Goal: Task Accomplishment & Management: Manage account settings

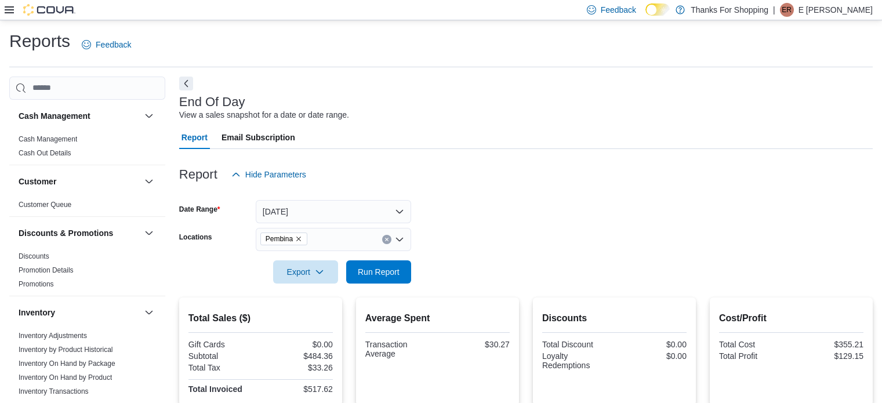
scroll to position [146, 0]
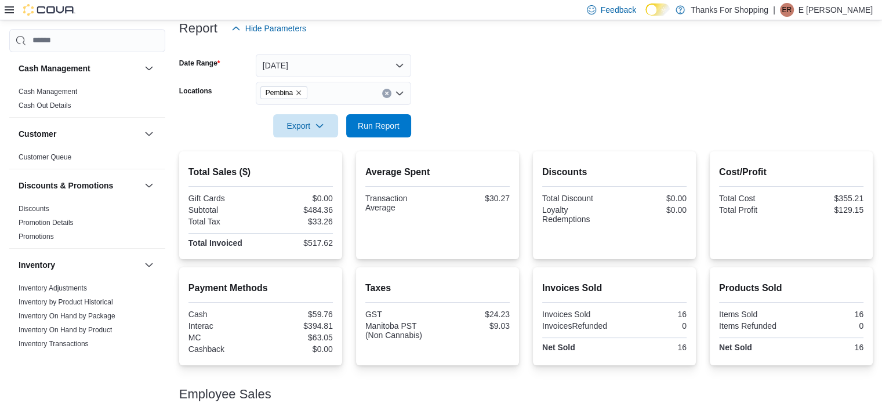
click at [484, 81] on form "Date Range Today Locations Pembina Export Run Report" at bounding box center [526, 88] width 694 height 97
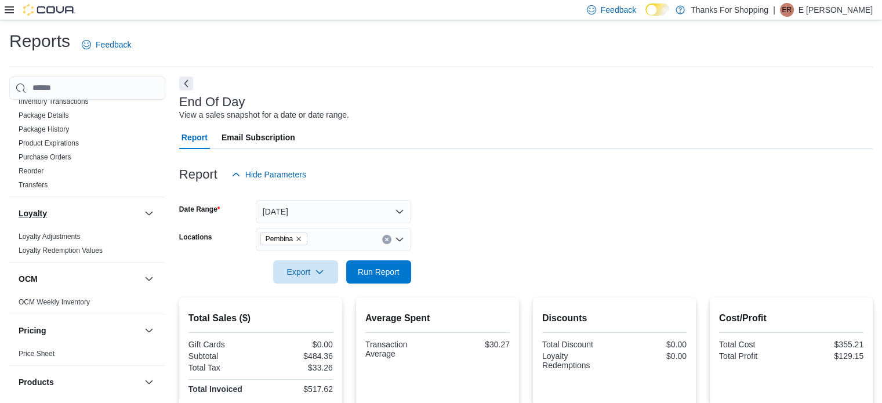
scroll to position [174, 0]
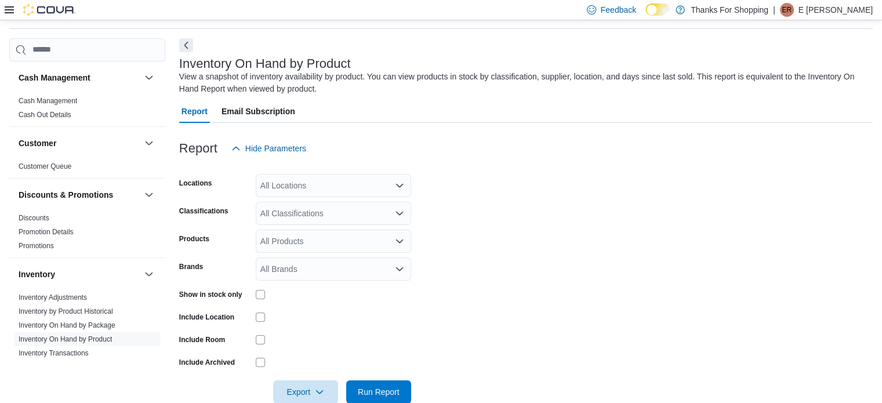
scroll to position [39, 0]
click at [342, 190] on div "All Locations" at bounding box center [333, 184] width 155 height 23
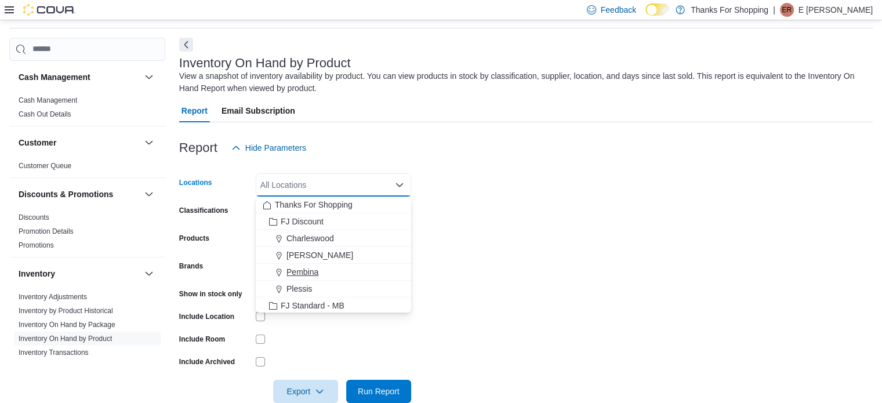
click at [299, 267] on span "Pembina" at bounding box center [303, 272] width 32 height 12
click at [611, 244] on form "Locations [GEOGRAPHIC_DATA] Combo box. Selected. [GEOGRAPHIC_DATA]. Press Backs…" at bounding box center [526, 281] width 694 height 244
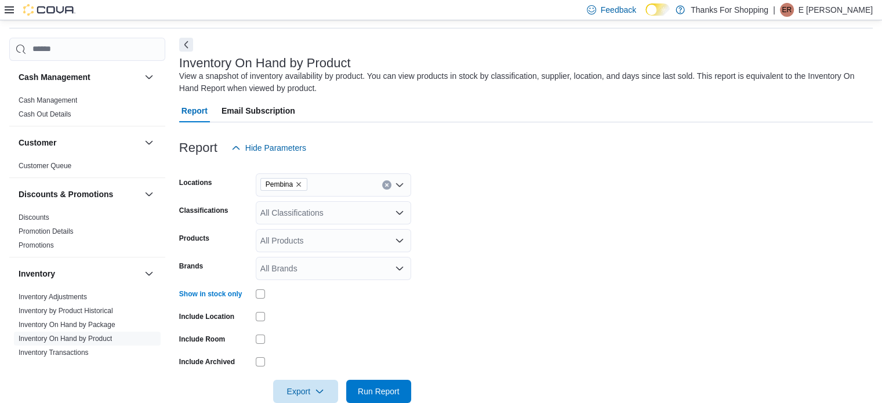
click at [295, 215] on div "All Classifications" at bounding box center [333, 212] width 155 height 23
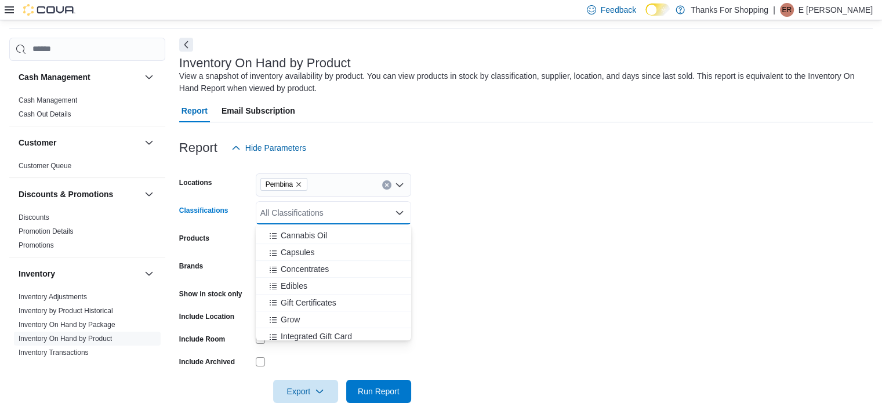
scroll to position [406, 0]
click at [301, 245] on span "Capsules" at bounding box center [298, 247] width 34 height 12
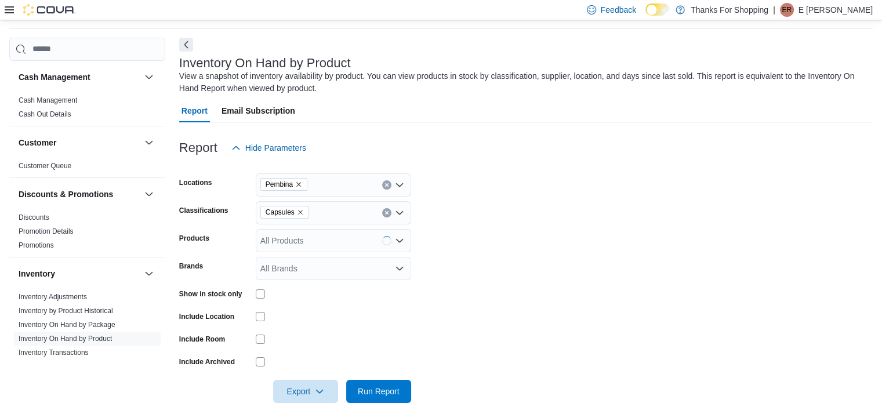
click at [556, 242] on form "Locations Pembina Classifications Capsules Products All Products Brands All Bra…" at bounding box center [526, 281] width 694 height 244
click at [376, 386] on span "Run Report" at bounding box center [379, 391] width 42 height 12
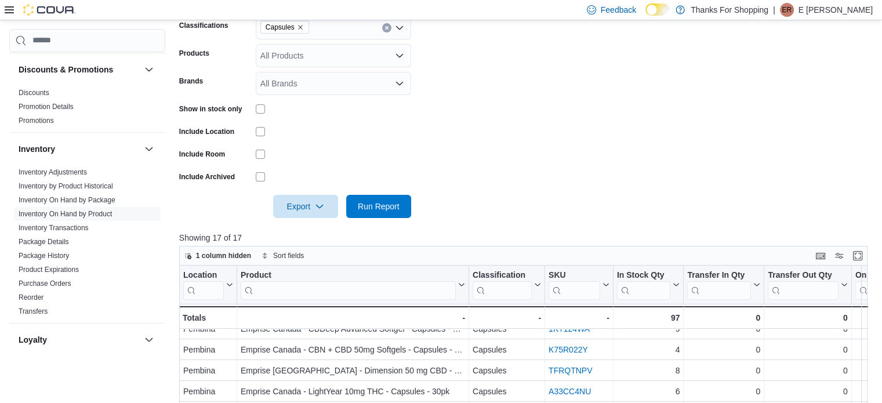
scroll to position [108, 0]
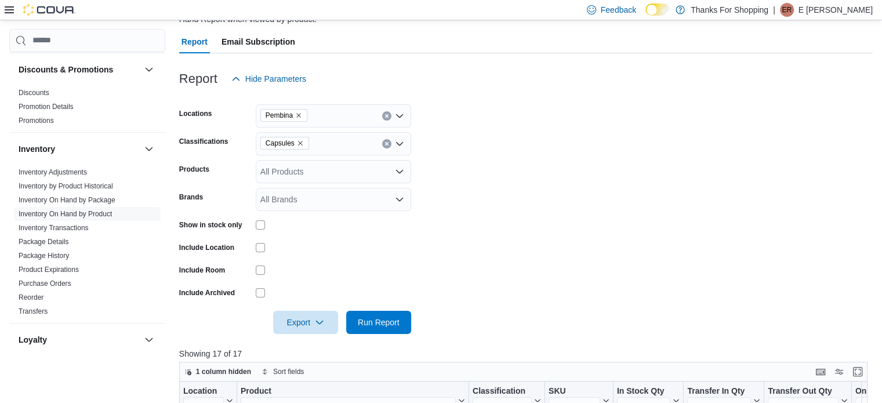
click at [297, 142] on icon "Remove Capsules from selection in this group" at bounding box center [300, 143] width 7 height 7
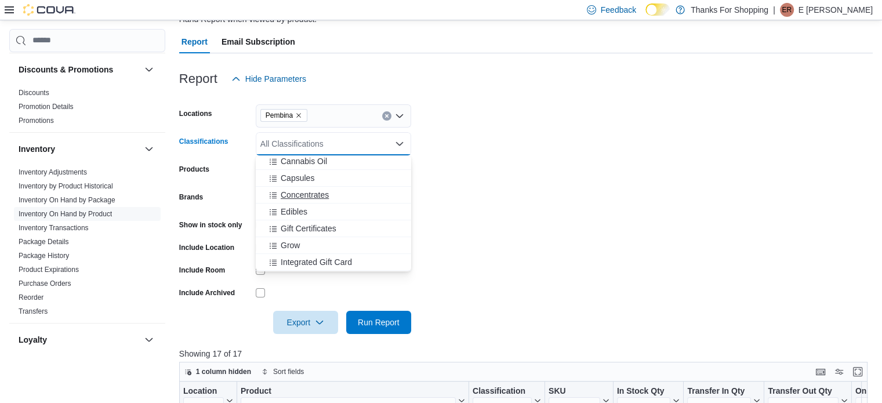
scroll to position [348, 0]
click at [317, 218] on span "Cannabis Oil" at bounding box center [304, 219] width 46 height 12
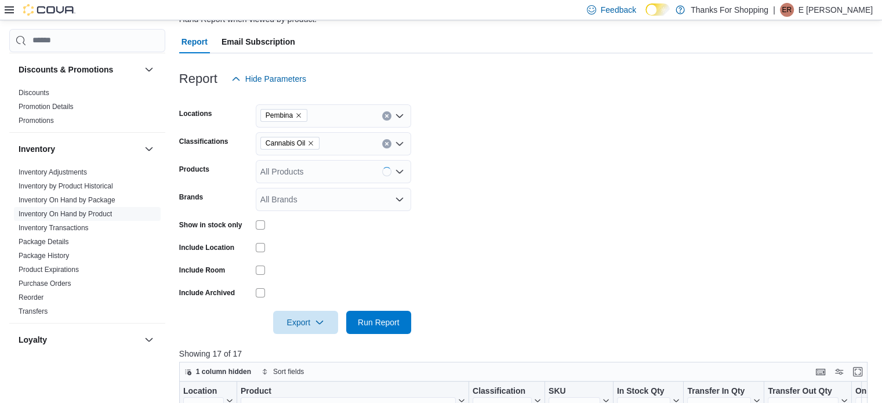
click at [501, 213] on form "Locations Pembina Classifications Cannabis Oil Products All Products Brands All…" at bounding box center [526, 212] width 694 height 244
click at [407, 323] on button "Run Report" at bounding box center [378, 321] width 65 height 23
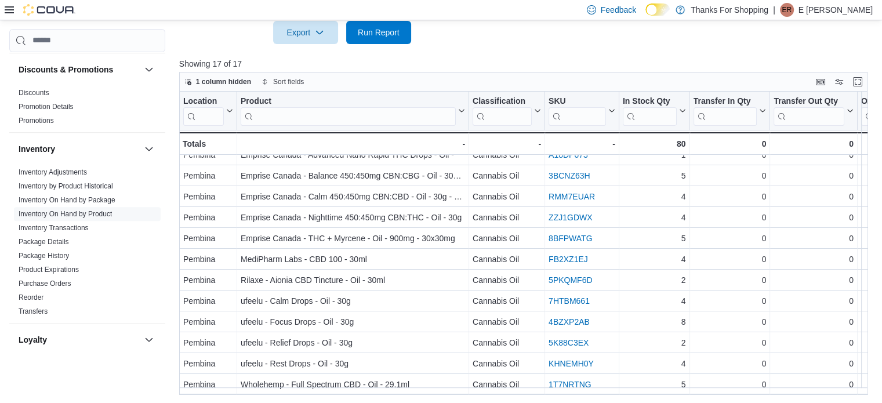
scroll to position [121, 0]
click at [615, 54] on div at bounding box center [526, 51] width 694 height 14
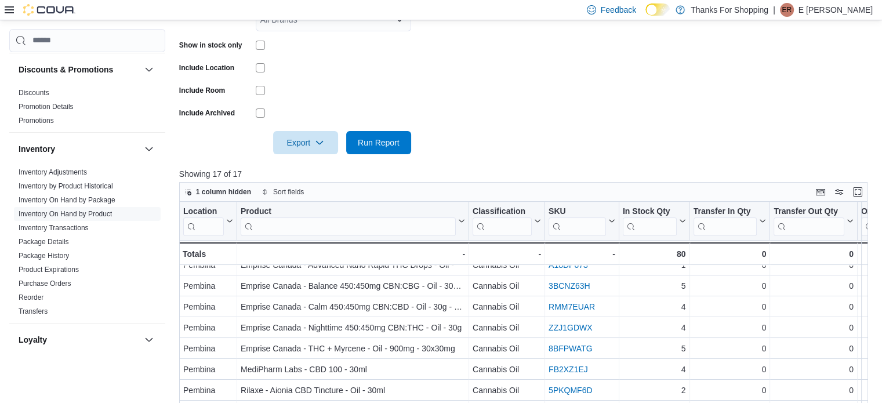
scroll to position [166, 0]
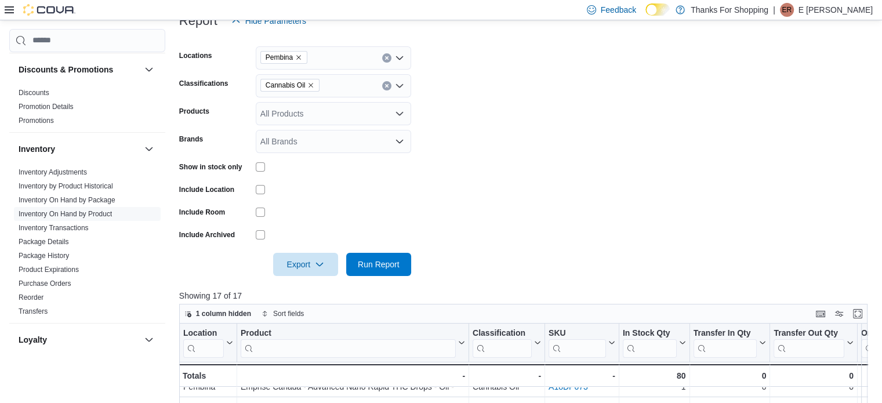
click at [311, 87] on icon "Remove Cannabis Oil from selection in this group" at bounding box center [310, 85] width 7 height 7
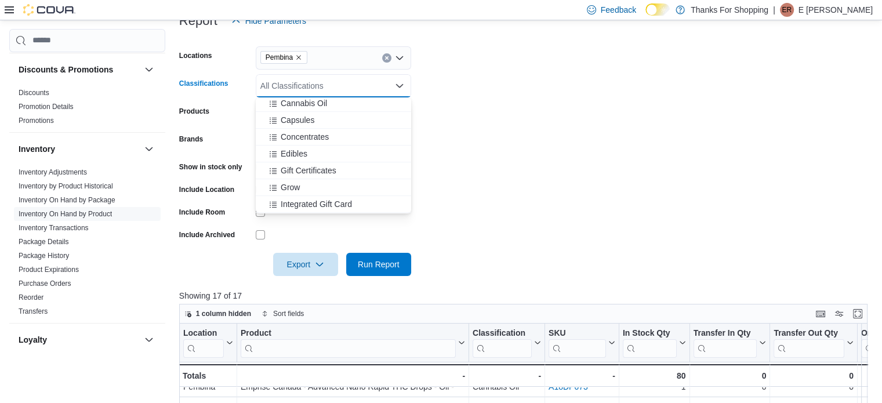
scroll to position [464, 0]
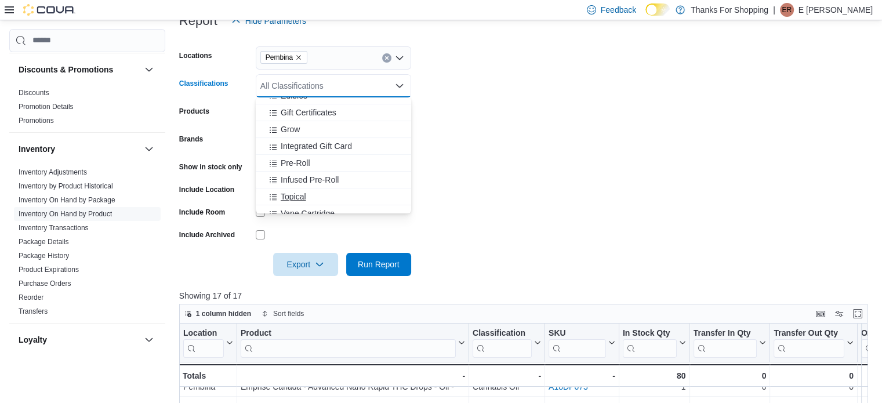
click at [313, 191] on div "Topical" at bounding box center [334, 197] width 142 height 12
click at [543, 205] on form "Locations Pembina Classifications Topical Combo box. Selected. Topical. Press B…" at bounding box center [526, 154] width 694 height 244
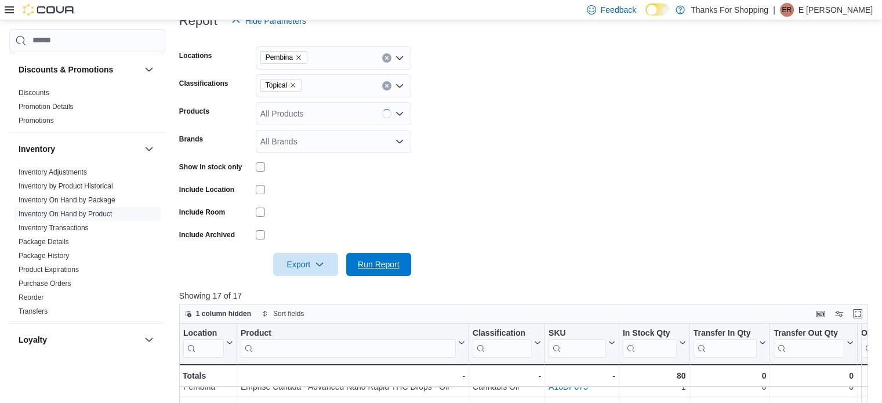
drag, startPoint x: 390, startPoint y: 263, endPoint x: 407, endPoint y: 231, distance: 35.3
click at [391, 262] on span "Run Report" at bounding box center [379, 265] width 42 height 12
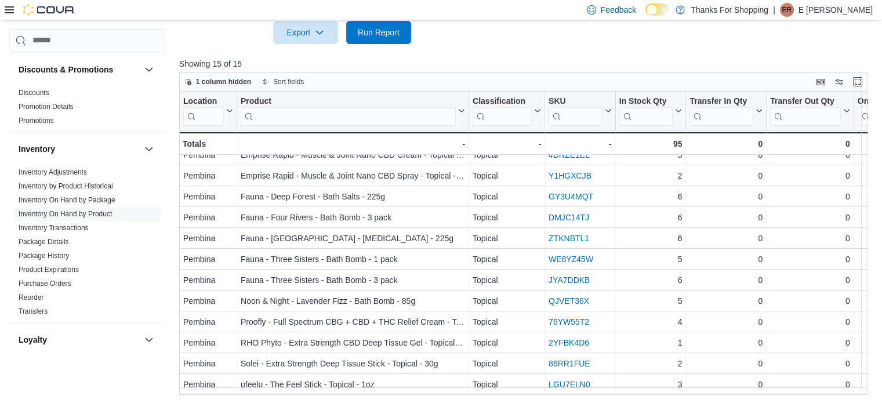
scroll to position [166, 0]
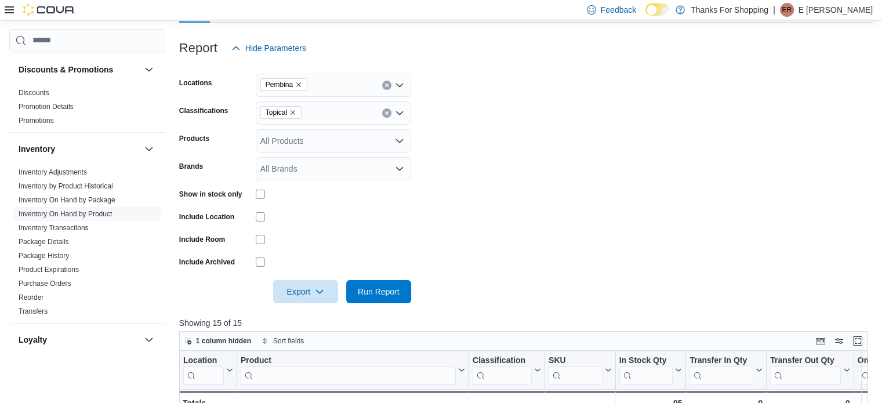
click at [294, 85] on form "Locations Pembina Classifications Topical Products All Products Brands All Bran…" at bounding box center [526, 182] width 694 height 244
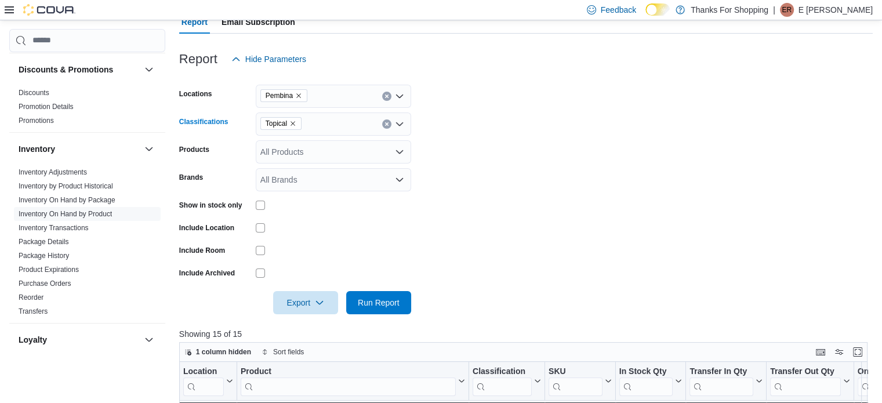
scroll to position [108, 0]
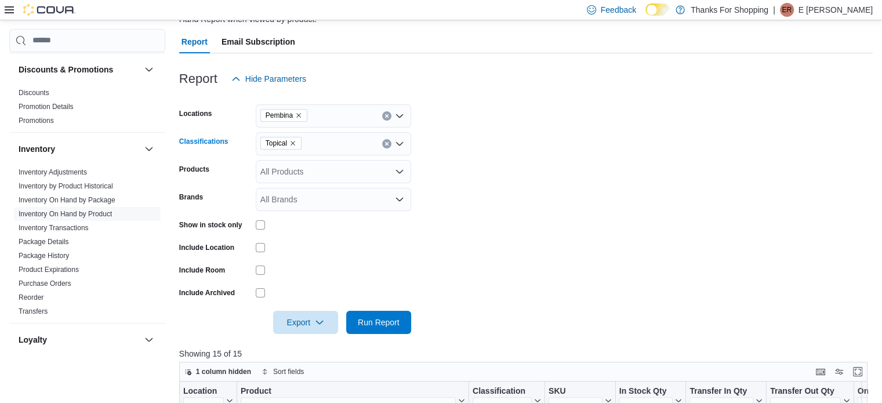
click at [292, 144] on icon "Remove Topical from selection in this group" at bounding box center [293, 143] width 5 height 5
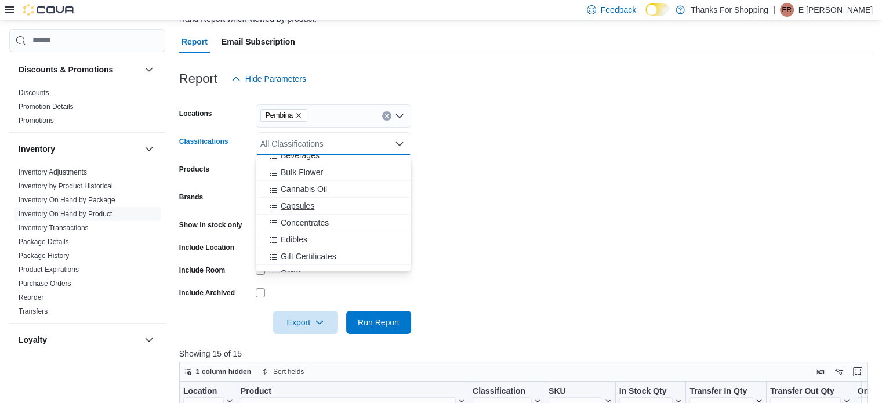
scroll to position [406, 0]
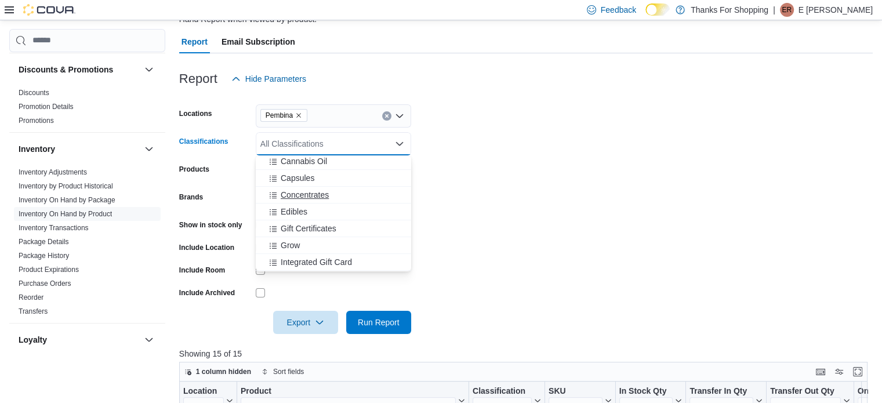
click at [311, 194] on span "Concentrates" at bounding box center [305, 195] width 48 height 12
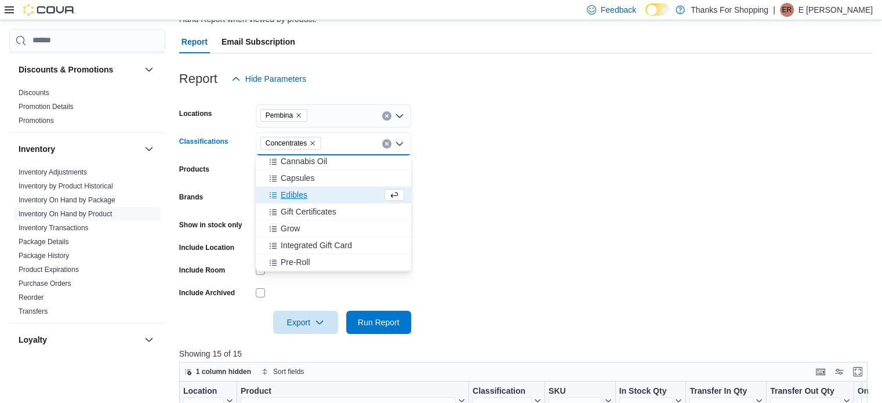
drag, startPoint x: 550, startPoint y: 242, endPoint x: 529, endPoint y: 264, distance: 30.3
click at [550, 244] on form "Locations Pembina Classifications Concentrates Combo box. Selected. Concentrate…" at bounding box center [526, 212] width 694 height 244
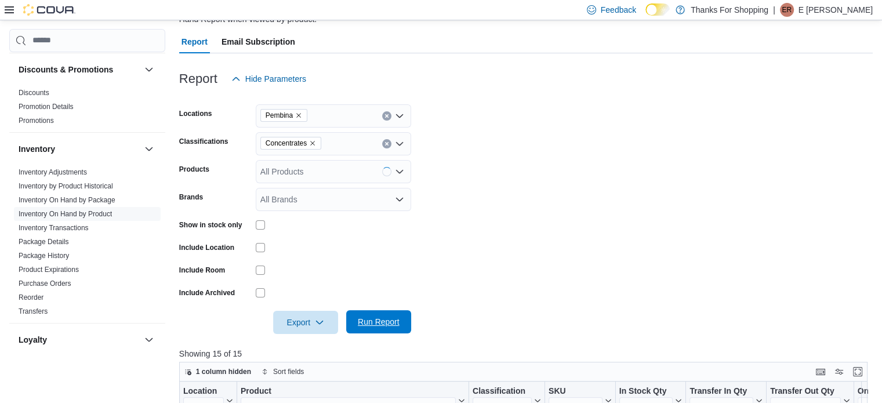
click at [406, 320] on button "Run Report" at bounding box center [378, 321] width 65 height 23
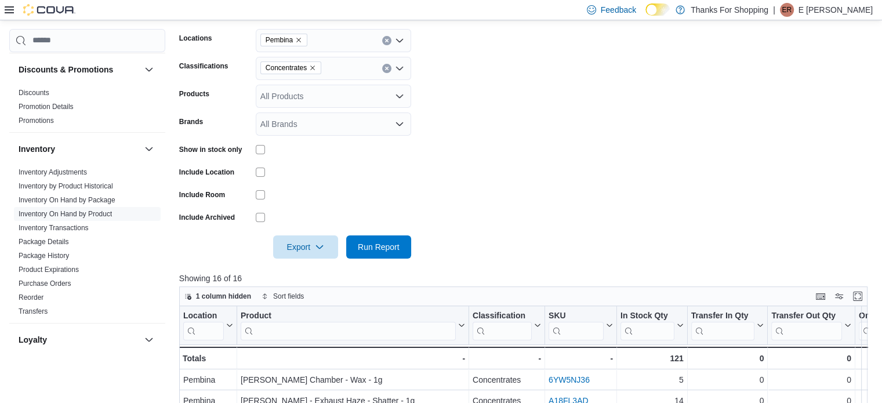
scroll to position [166, 0]
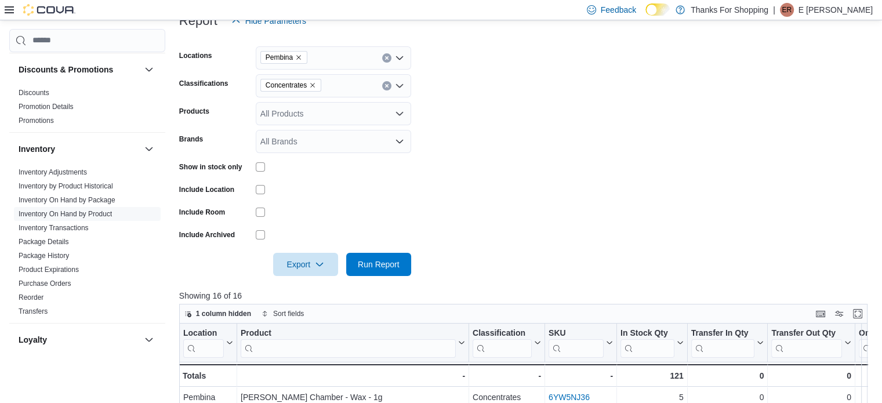
click at [310, 85] on icon "Remove Concentrates from selection in this group" at bounding box center [312, 85] width 7 height 7
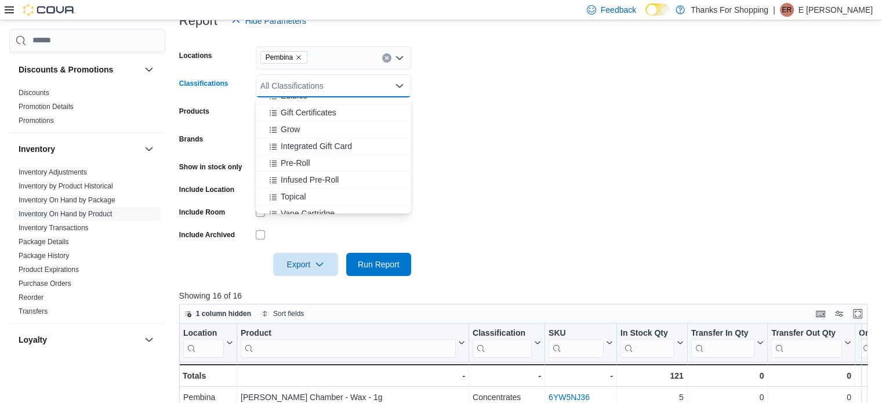
scroll to position [522, 0]
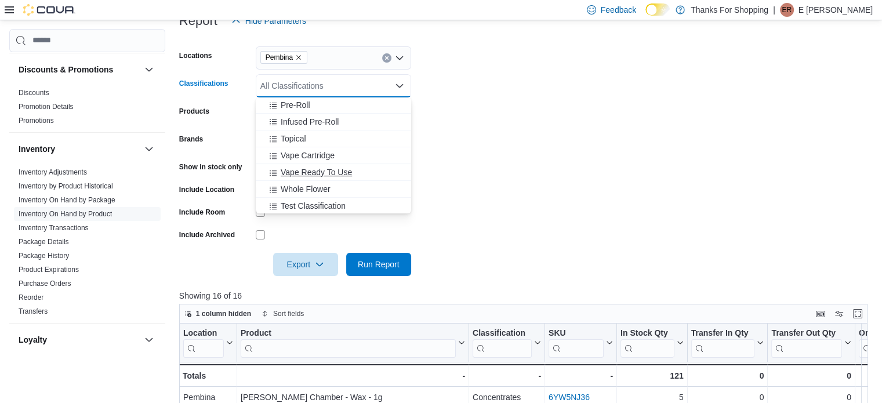
click at [328, 171] on span "Vape Ready To Use" at bounding box center [316, 172] width 71 height 12
click at [494, 171] on form "Locations Pembina Classifications Vape Ready To Use Combo box. Selected. Vape R…" at bounding box center [526, 154] width 694 height 244
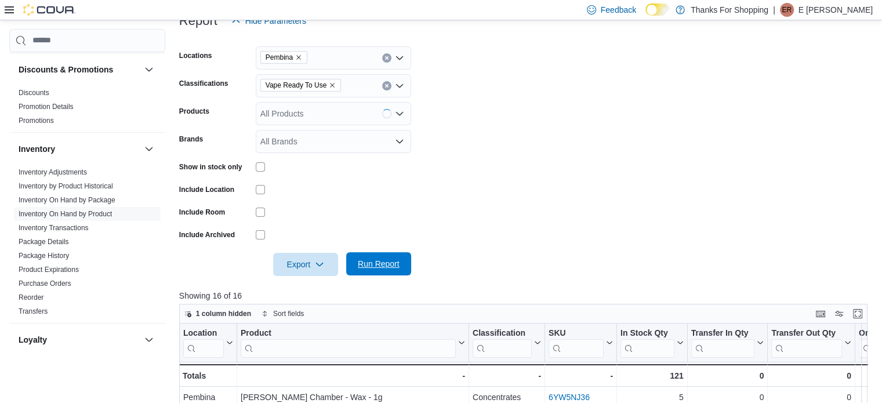
click at [389, 267] on span "Run Report" at bounding box center [379, 264] width 42 height 12
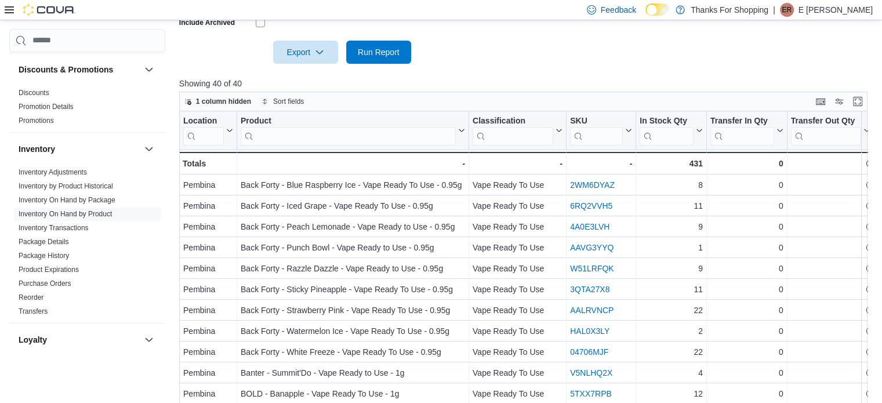
scroll to position [398, 0]
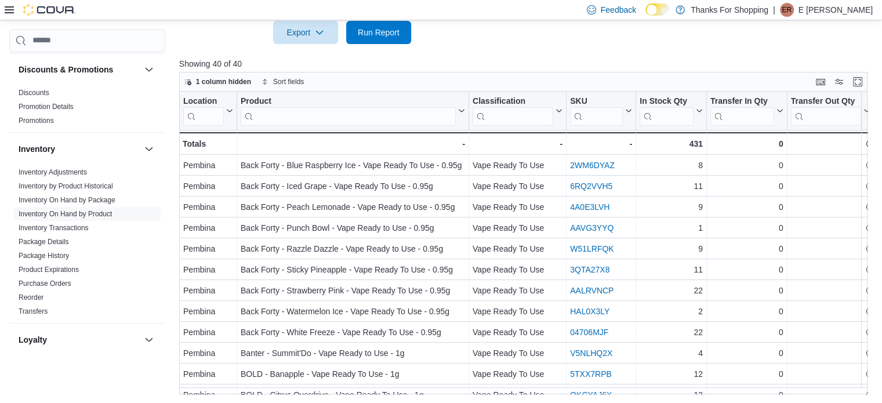
click at [594, 53] on div at bounding box center [526, 51] width 694 height 14
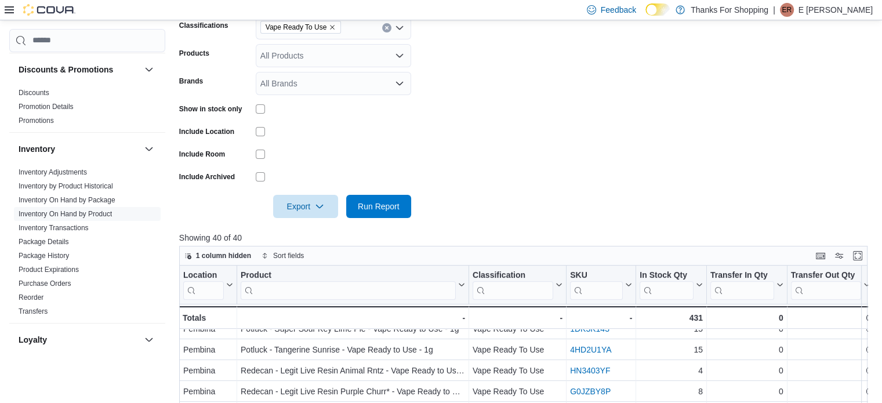
scroll to position [166, 0]
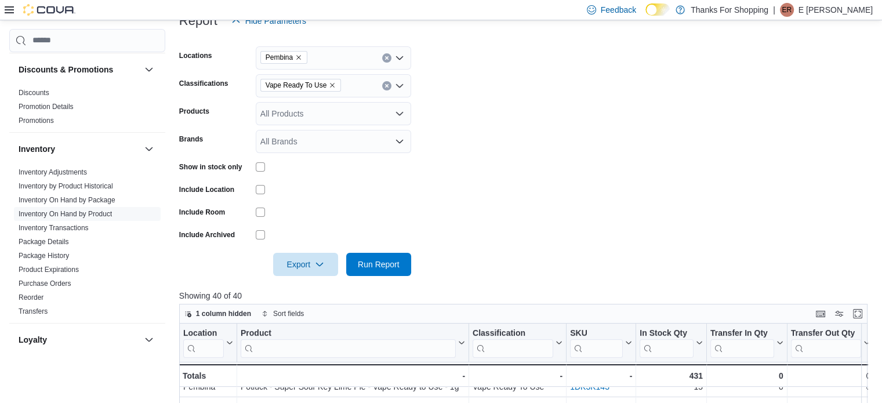
click at [330, 89] on span "Vape Ready To Use" at bounding box center [301, 85] width 70 height 12
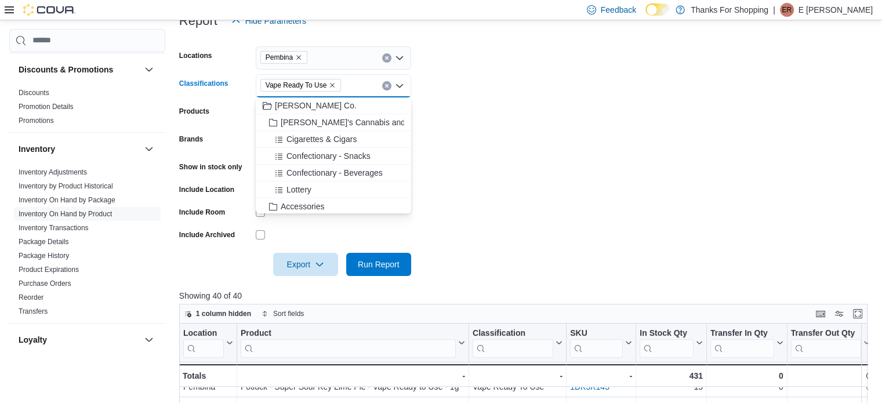
click at [333, 86] on icon "Remove Vape Ready To Use from selection in this group" at bounding box center [332, 85] width 7 height 7
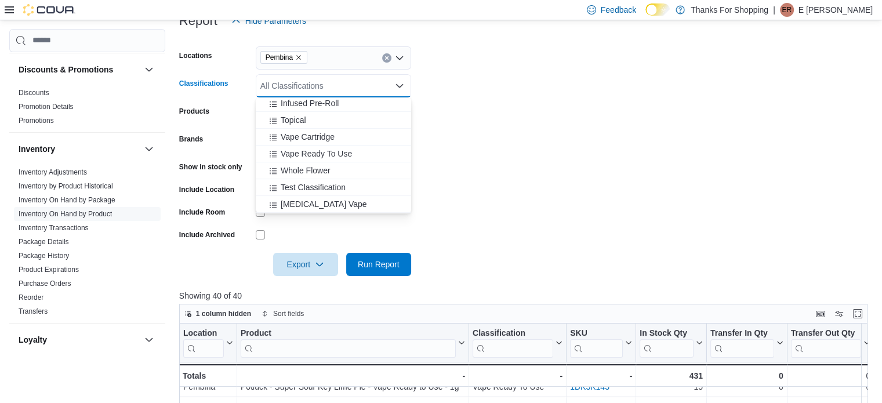
scroll to position [557, 0]
click at [315, 125] on span "Vape Cartridge" at bounding box center [308, 121] width 54 height 12
click at [520, 179] on form "Locations Pembina Classifications Vape Cartridge Combo box. Selected. Vape Cart…" at bounding box center [526, 154] width 694 height 244
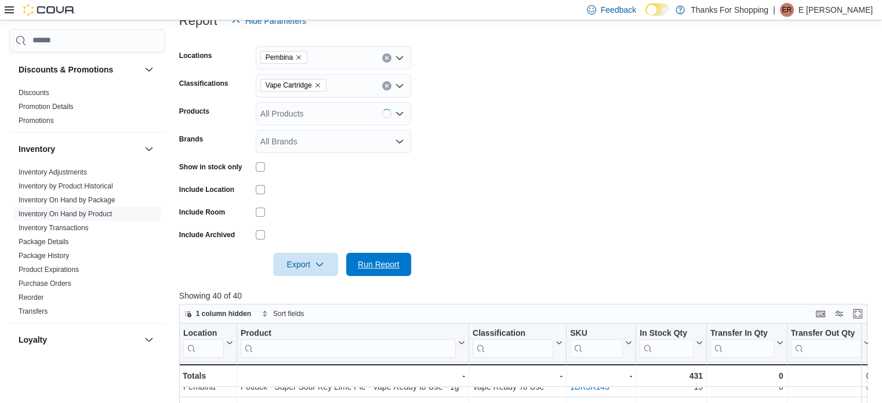
click at [409, 253] on div "Export Run Report" at bounding box center [295, 264] width 232 height 23
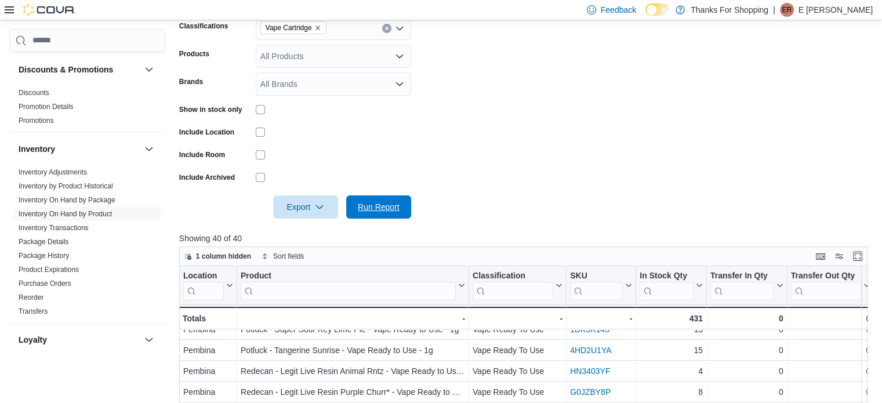
scroll to position [166, 0]
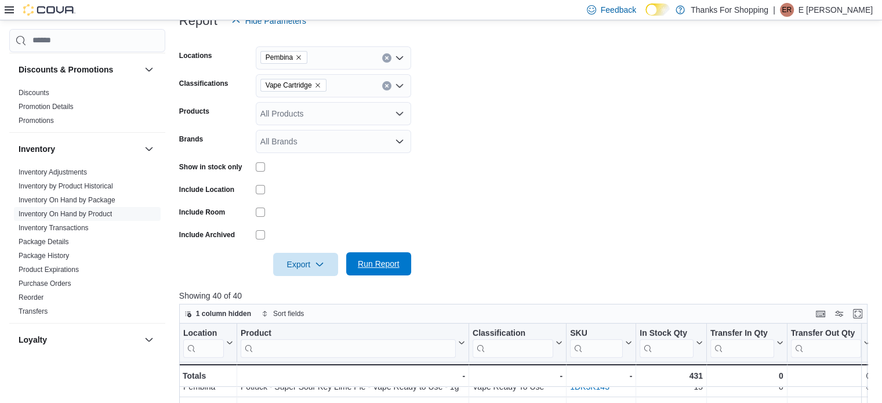
click at [371, 264] on span "Run Report" at bounding box center [379, 264] width 42 height 12
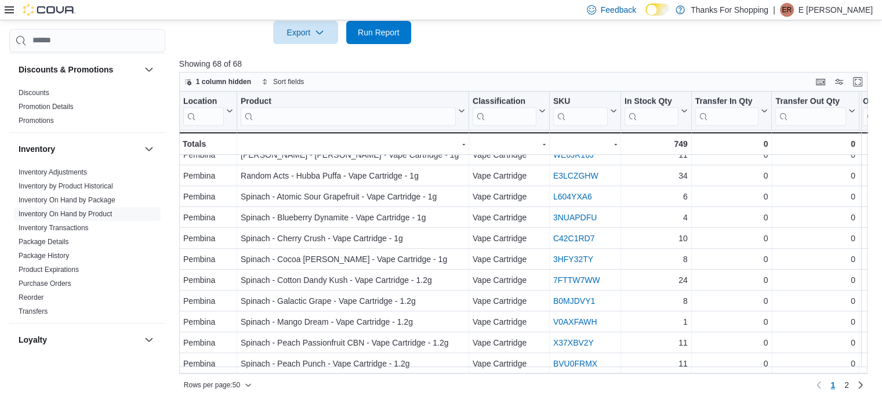
scroll to position [831, 0]
click at [854, 385] on link "2" at bounding box center [847, 385] width 14 height 19
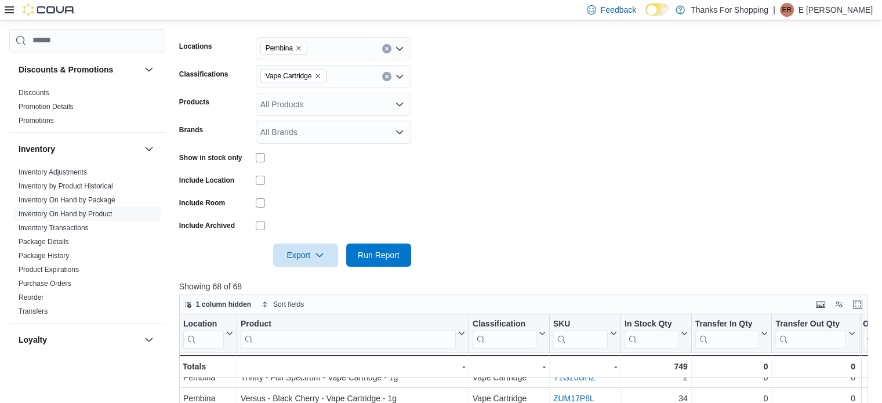
scroll to position [166, 0]
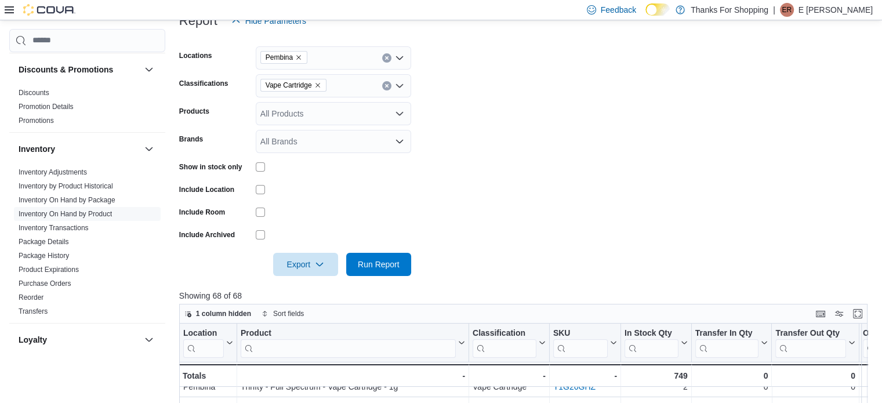
click at [318, 85] on icon "Remove Vape Cartridge from selection in this group" at bounding box center [318, 85] width 5 height 5
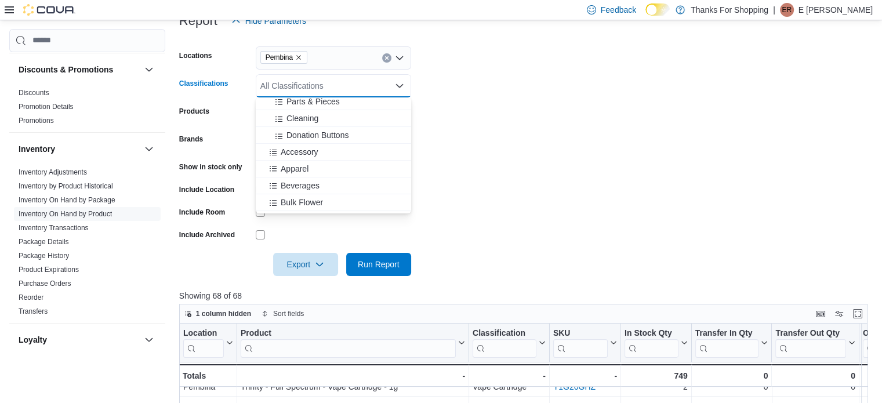
scroll to position [348, 0]
click at [318, 141] on span "Bulk Flower" at bounding box center [302, 145] width 42 height 12
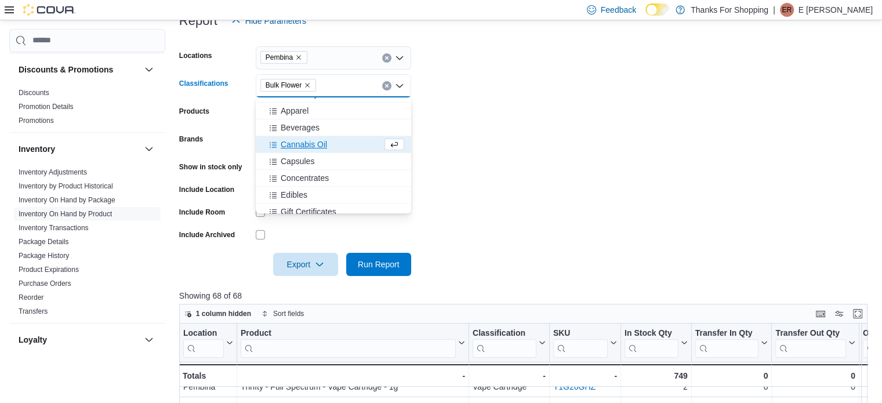
click at [495, 139] on form "Locations Pembina Classifications Bulk Flower Combo box. Selected. Bulk Flower.…" at bounding box center [526, 154] width 694 height 244
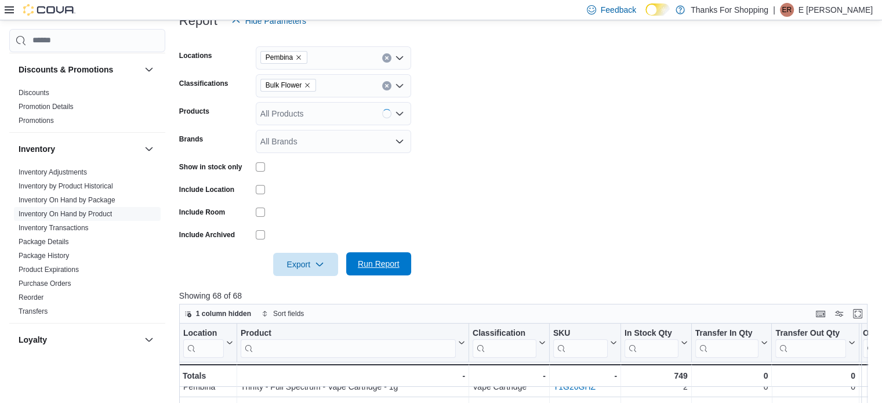
click at [379, 268] on span "Run Report" at bounding box center [379, 264] width 42 height 12
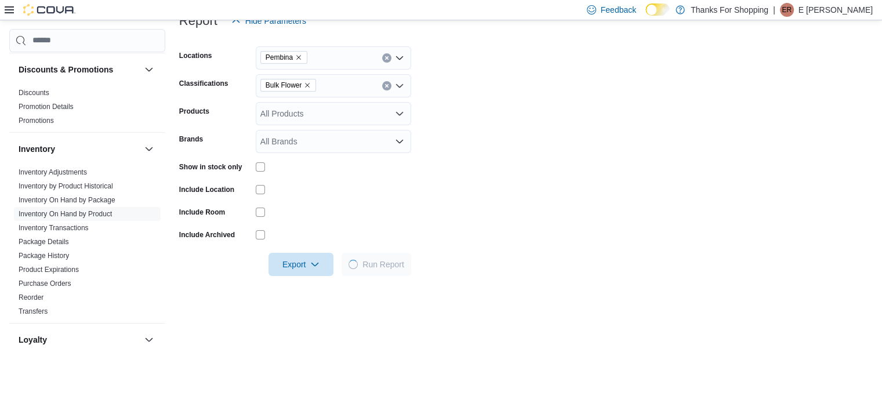
click at [622, 203] on form "Locations Pembina Classifications Bulk Flower Products All Products Brands All …" at bounding box center [526, 154] width 694 height 244
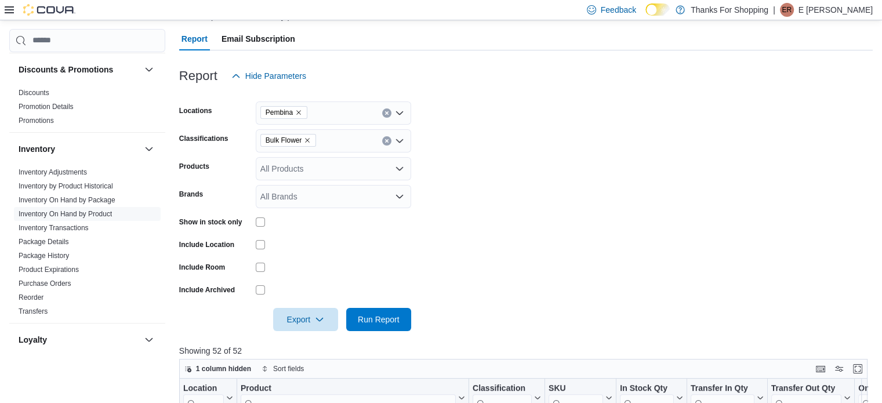
scroll to position [108, 0]
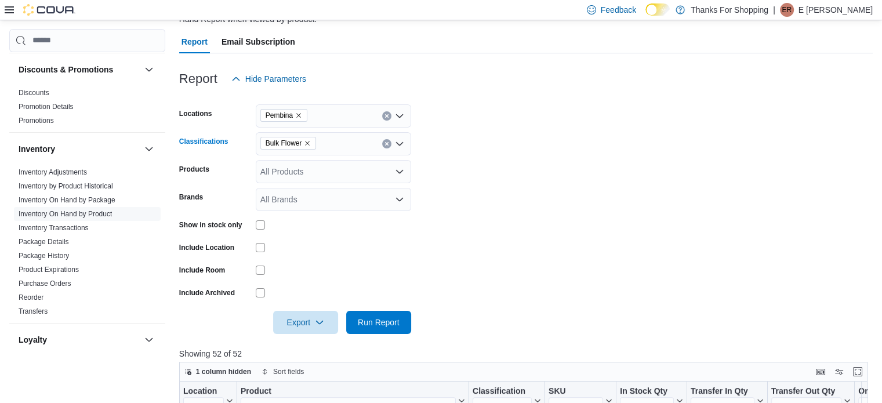
click at [309, 141] on icon "Remove Bulk Flower from selection in this group" at bounding box center [307, 143] width 7 height 7
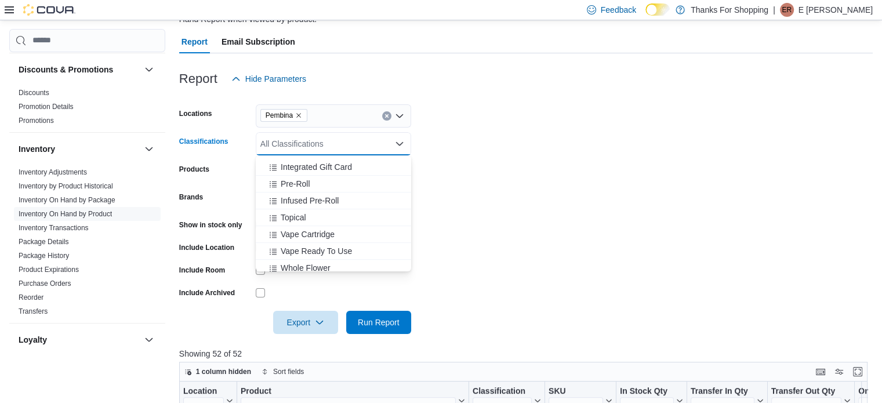
scroll to position [522, 0]
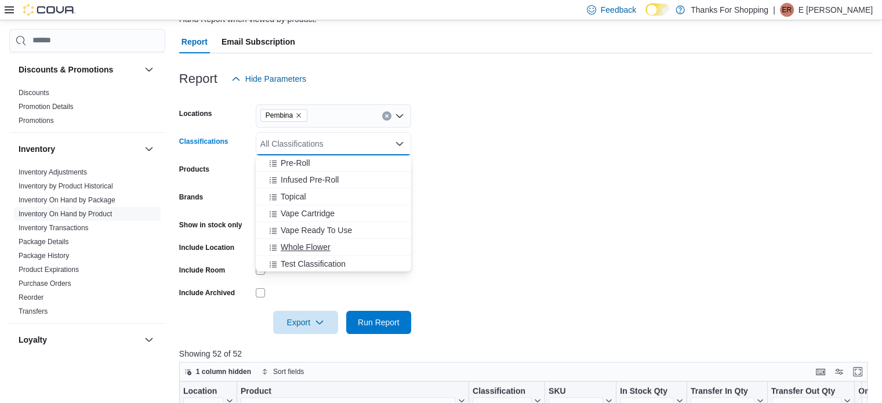
click at [317, 242] on span "Whole Flower" at bounding box center [306, 247] width 50 height 12
click at [492, 248] on form "Locations Pembina Classifications Whole Flower Combo box. Selected. Whole Flowe…" at bounding box center [526, 212] width 694 height 244
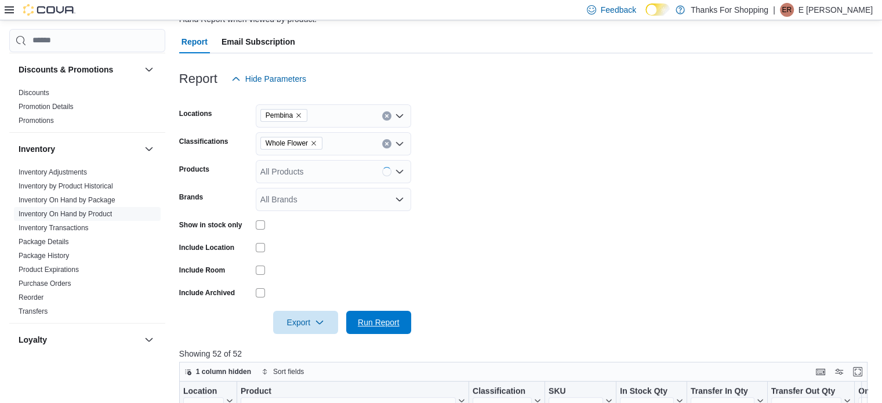
drag, startPoint x: 385, startPoint y: 318, endPoint x: 564, endPoint y: 166, distance: 234.1
click at [385, 317] on span "Run Report" at bounding box center [379, 323] width 42 height 12
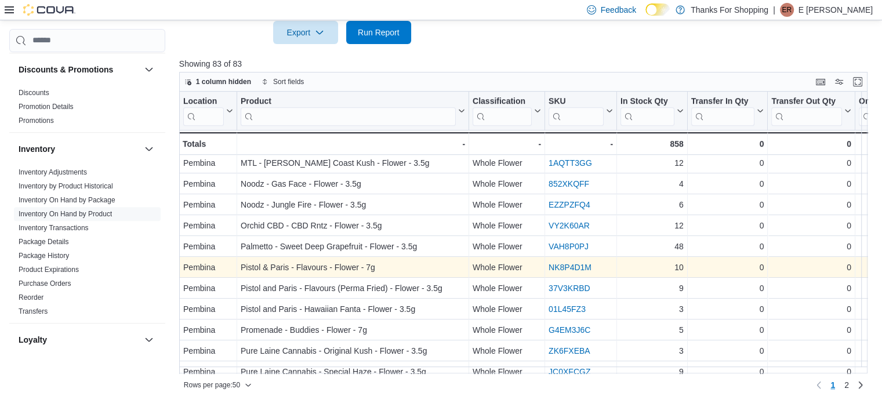
scroll to position [831, 0]
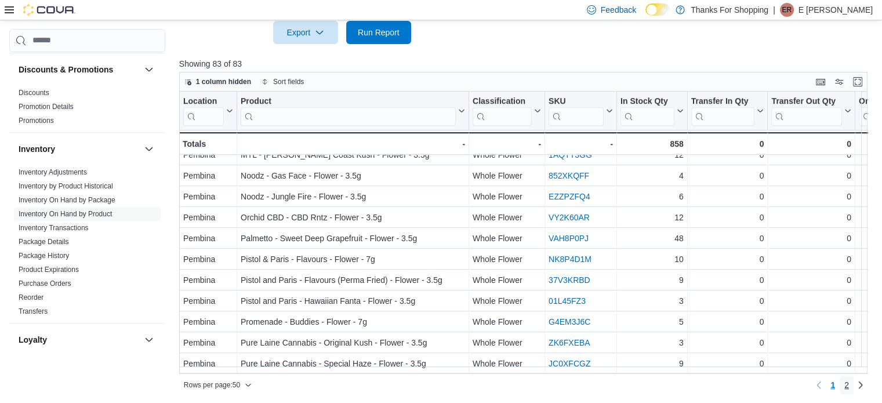
click at [854, 384] on link "2" at bounding box center [847, 385] width 14 height 19
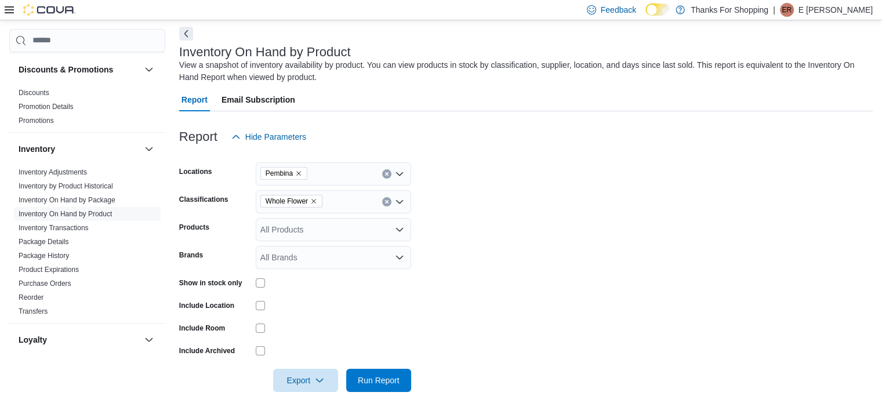
scroll to position [0, 0]
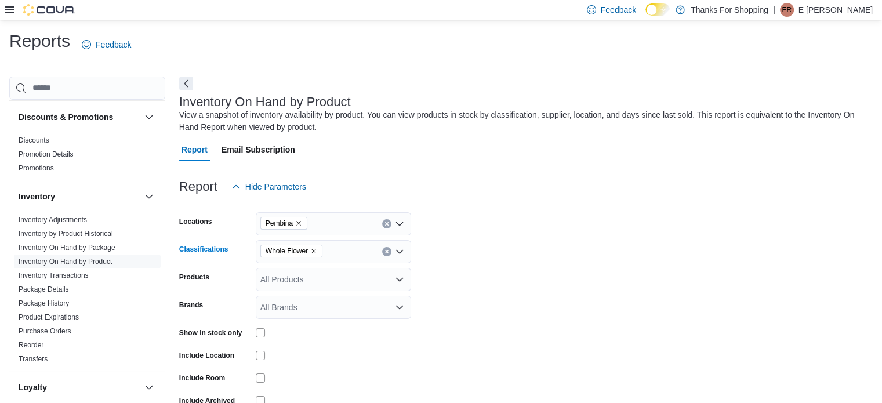
click at [317, 251] on icon "Remove Whole Flower from selection in this group" at bounding box center [313, 251] width 7 height 7
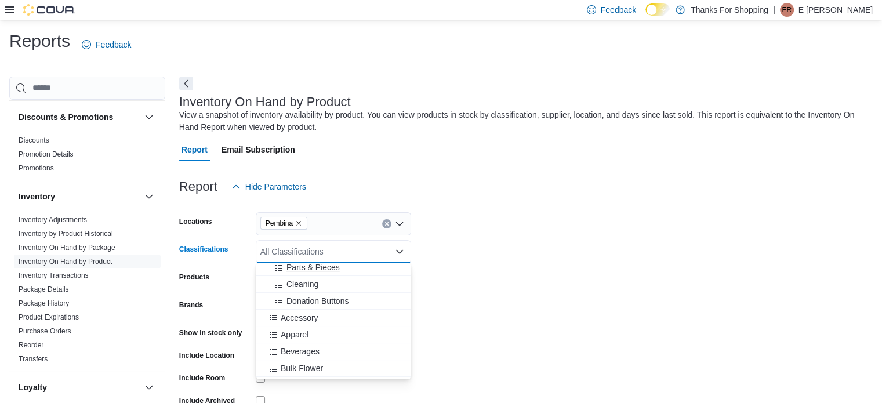
scroll to position [348, 0]
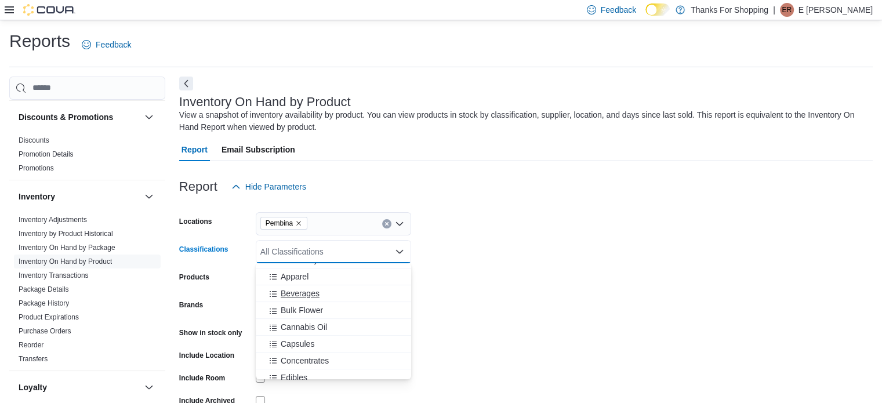
click at [302, 292] on span "Beverages" at bounding box center [300, 294] width 39 height 12
click at [564, 285] on form "Locations Pembina Classifications Beverages Combo box. Selected. [GEOGRAPHIC_DA…" at bounding box center [526, 320] width 694 height 244
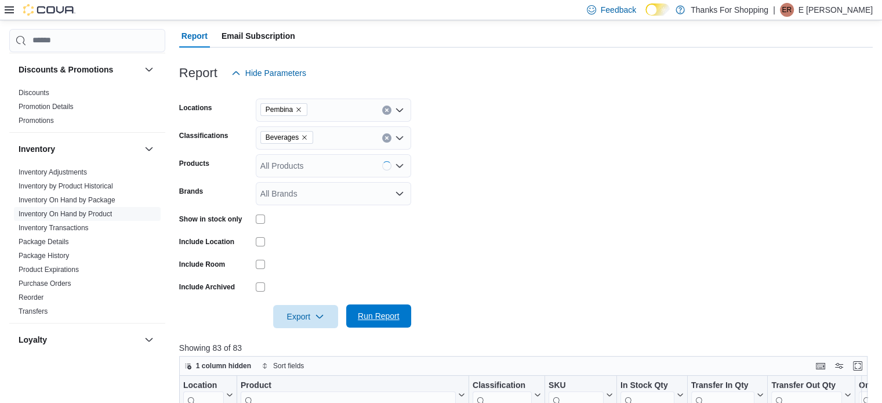
scroll to position [116, 0]
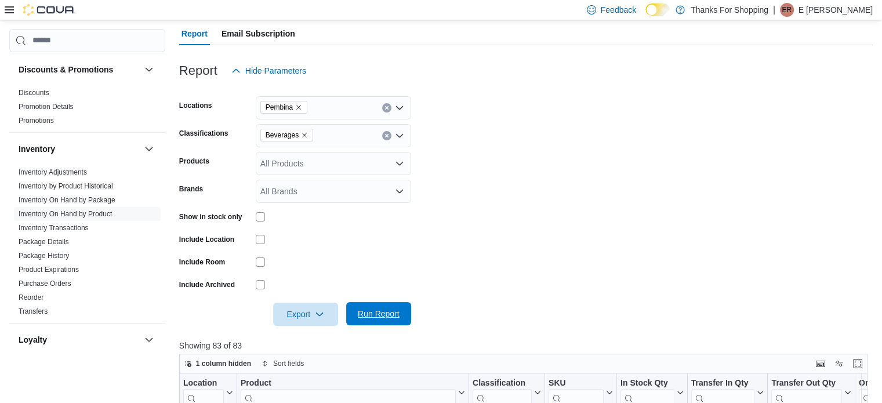
click at [378, 314] on span "Run Report" at bounding box center [379, 314] width 42 height 12
click at [561, 230] on form "Locations Pembina Classifications Beverages Products All Products Brands All Br…" at bounding box center [526, 204] width 694 height 244
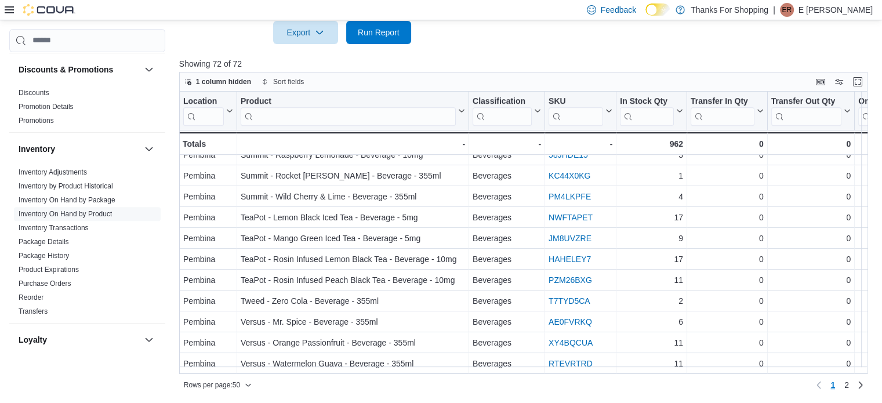
scroll to position [831, 0]
click at [851, 385] on link "2" at bounding box center [847, 385] width 14 height 19
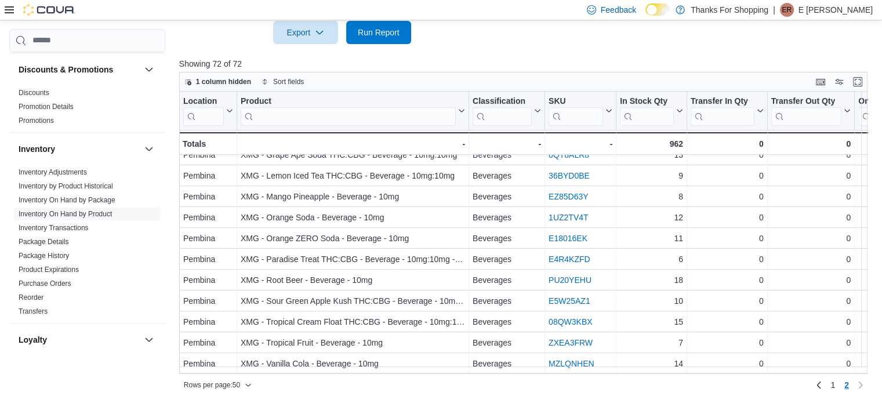
scroll to position [246, 0]
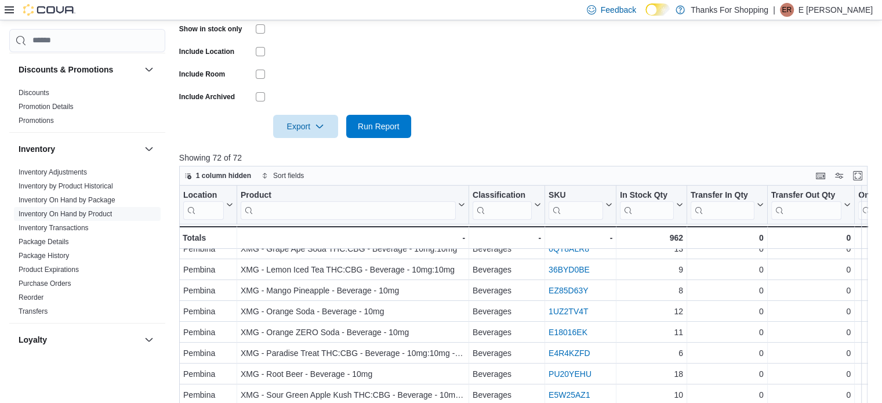
scroll to position [50, 0]
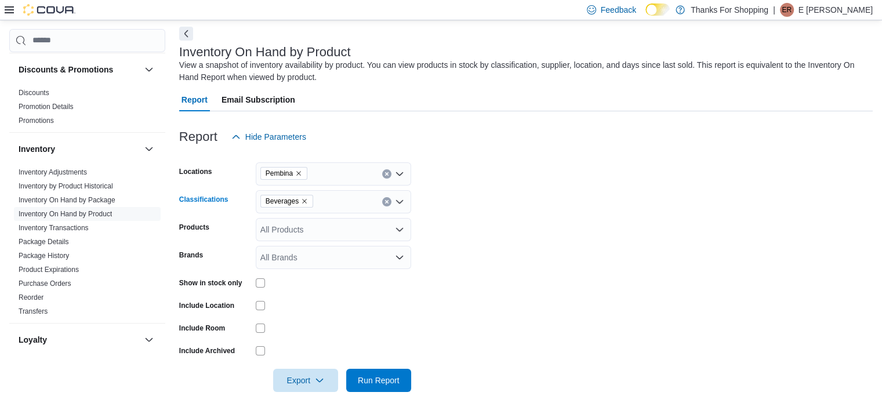
click at [306, 201] on icon "Remove Beverages from selection in this group" at bounding box center [304, 201] width 7 height 7
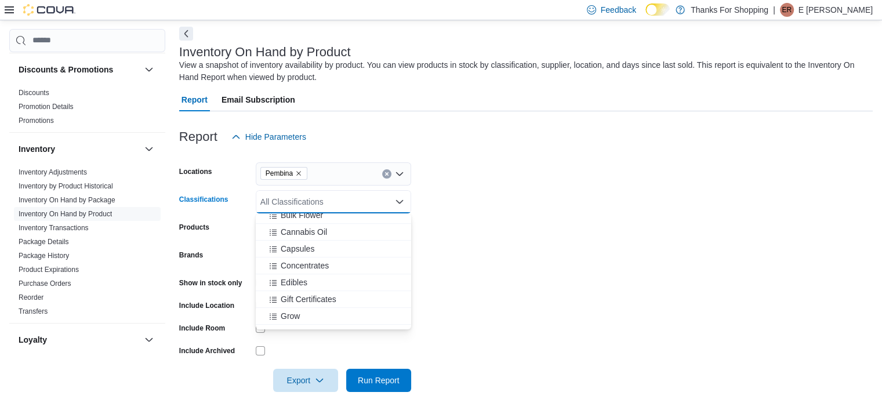
scroll to position [406, 0]
click at [309, 268] on div "Edibles" at bounding box center [334, 270] width 142 height 12
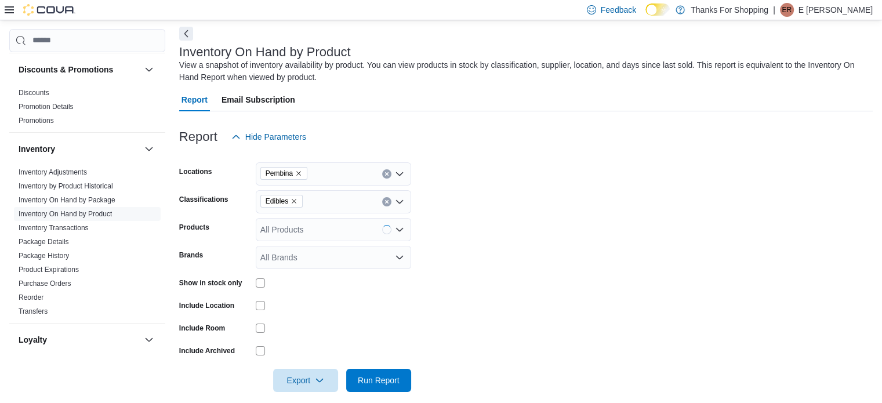
click at [482, 276] on form "Locations Pembina Classifications Edibles Products All Products Brands All Bran…" at bounding box center [526, 270] width 694 height 244
drag, startPoint x: 400, startPoint y: 375, endPoint x: 471, endPoint y: 300, distance: 103.4
click at [399, 374] on span "Run Report" at bounding box center [378, 380] width 51 height 23
click at [426, 161] on div at bounding box center [526, 155] width 694 height 14
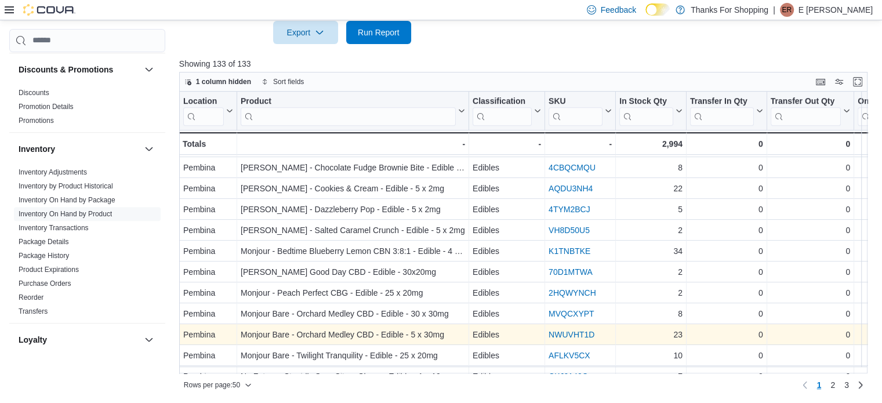
scroll to position [831, 0]
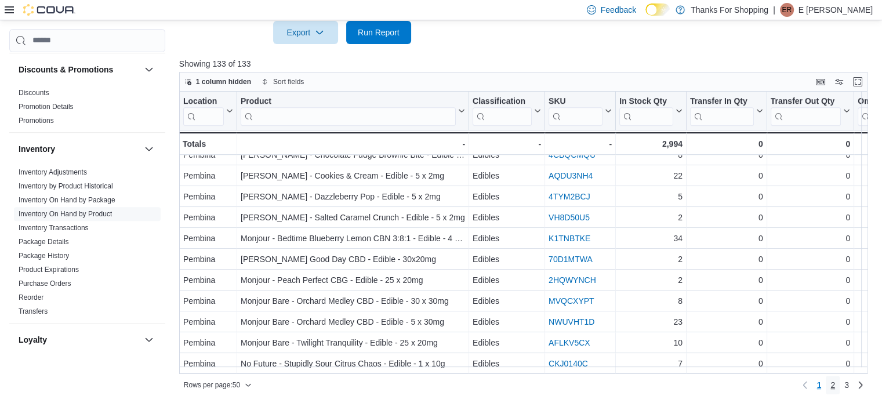
drag, startPoint x: 837, startPoint y: 387, endPoint x: 700, endPoint y: 371, distance: 138.4
click at [835, 387] on span "2" at bounding box center [833, 385] width 5 height 12
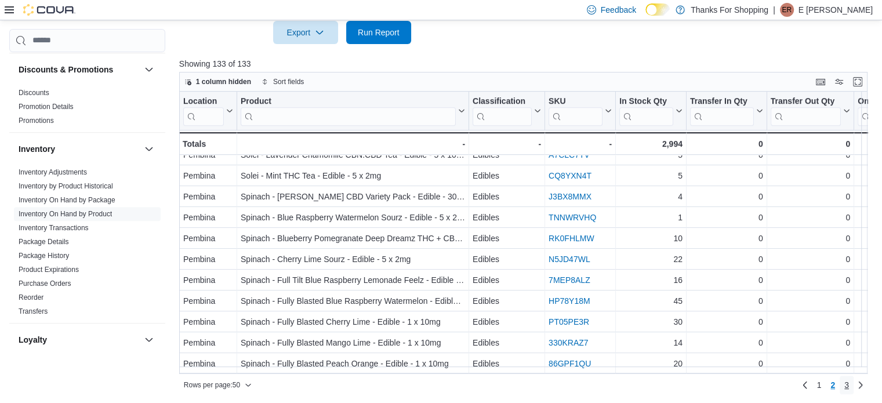
click at [851, 387] on link "3" at bounding box center [847, 385] width 14 height 19
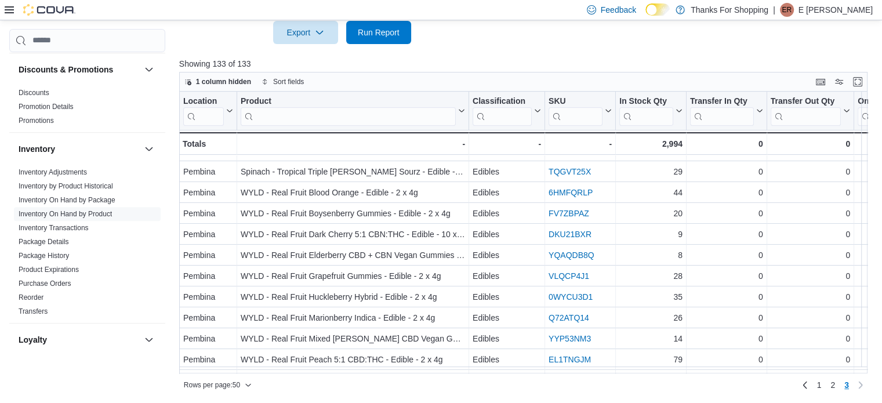
scroll to position [108, 0]
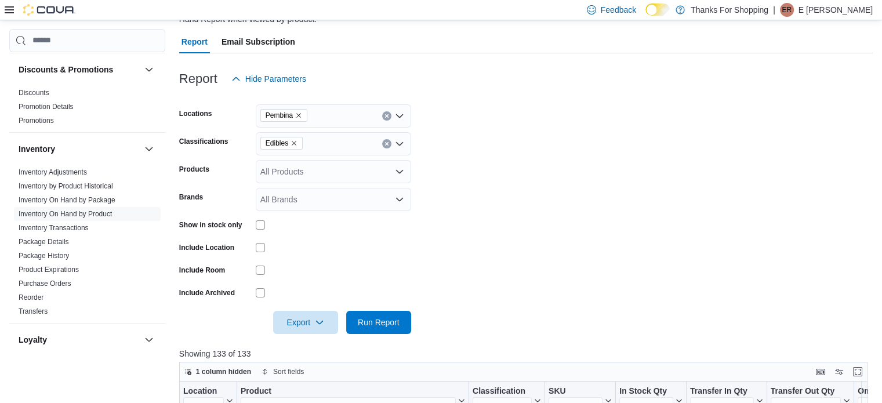
click at [385, 144] on icon "Clear input" at bounding box center [387, 144] width 5 height 5
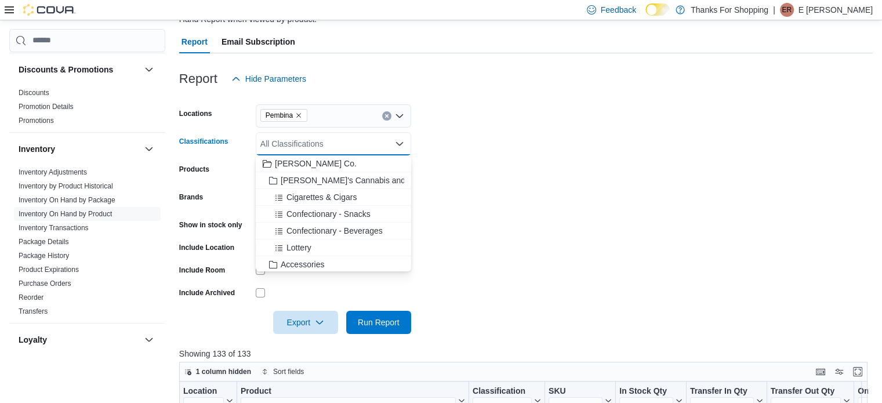
drag, startPoint x: 548, startPoint y: 184, endPoint x: 396, endPoint y: 151, distance: 156.0
click at [545, 183] on form "Locations Pembina Classifications All Classifications Combo box. Selected. Comb…" at bounding box center [526, 212] width 694 height 244
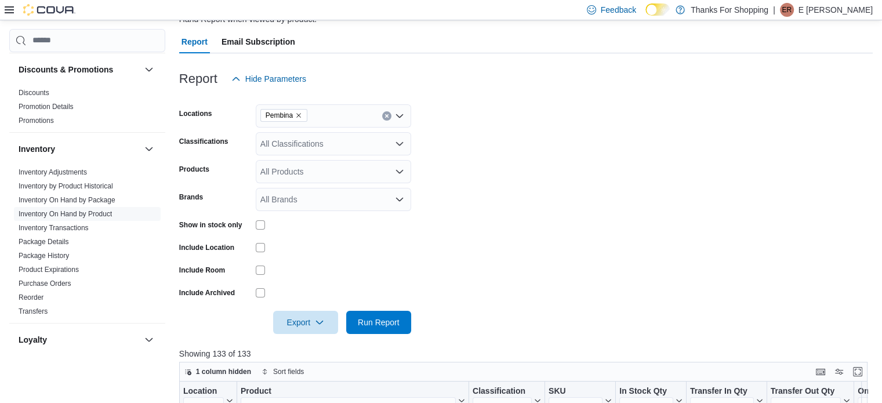
click at [333, 139] on div "All Classifications" at bounding box center [333, 143] width 155 height 23
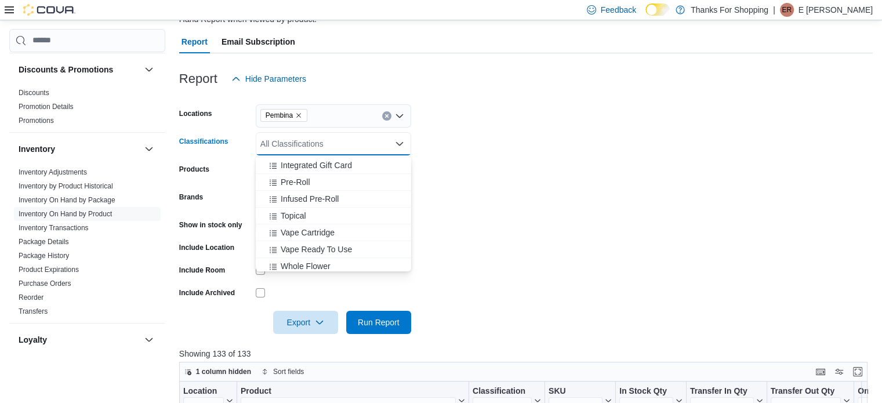
scroll to position [522, 0]
click at [325, 182] on span "Infused Pre-Roll" at bounding box center [310, 180] width 58 height 12
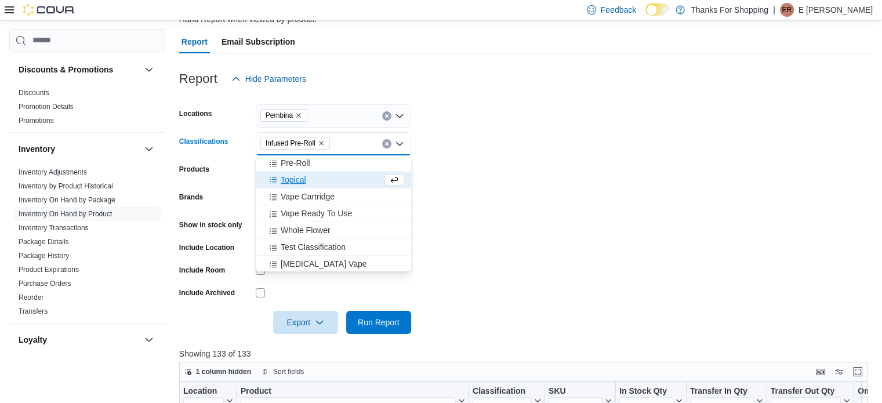
click at [585, 226] on form "Locations Pembina Classifications Infused Pre-Roll Combo box. Selected. Infused…" at bounding box center [526, 212] width 694 height 244
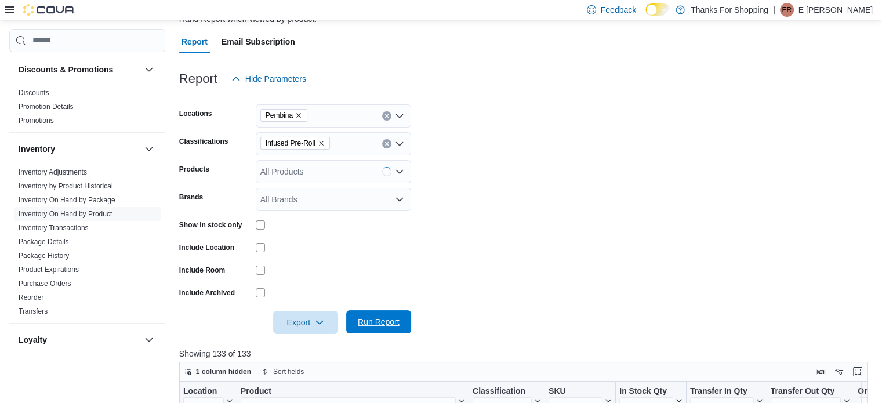
click at [382, 317] on span "Run Report" at bounding box center [379, 322] width 42 height 12
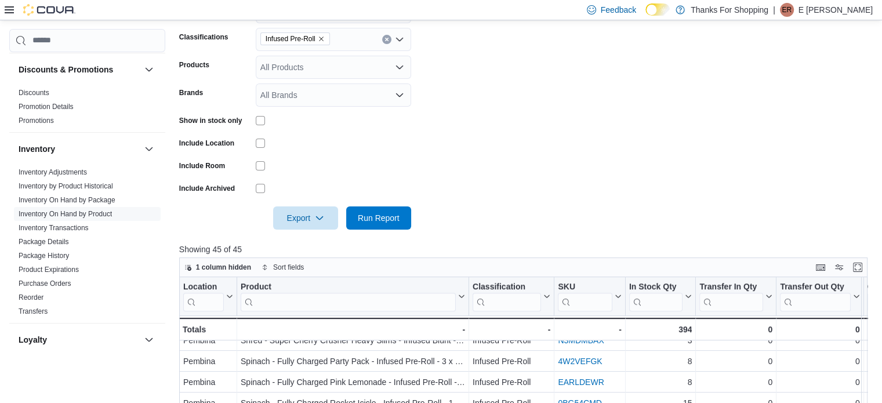
scroll to position [50, 0]
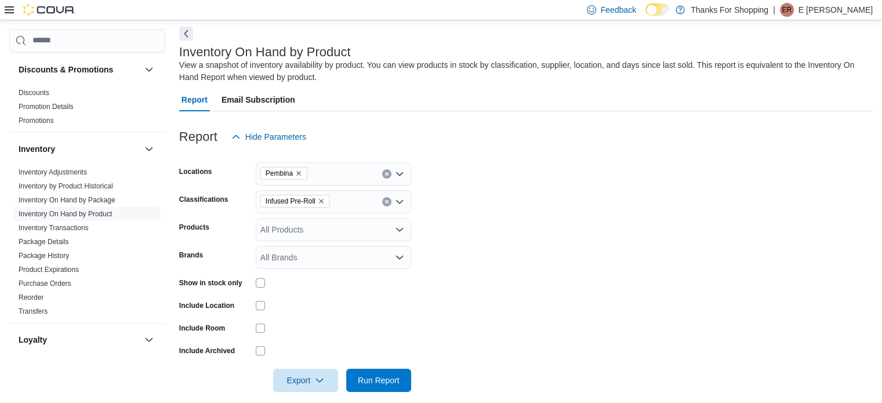
click at [325, 200] on span "Infused Pre-Roll" at bounding box center [295, 201] width 70 height 13
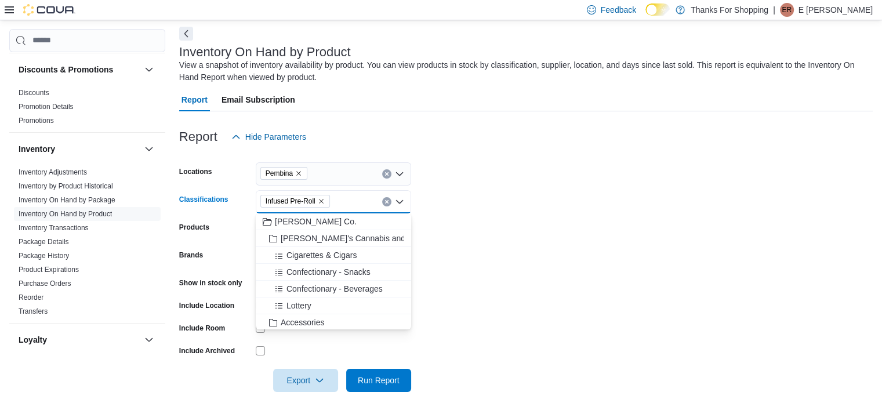
click at [324, 199] on icon "Remove Infused Pre-Roll from selection in this group" at bounding box center [321, 201] width 7 height 7
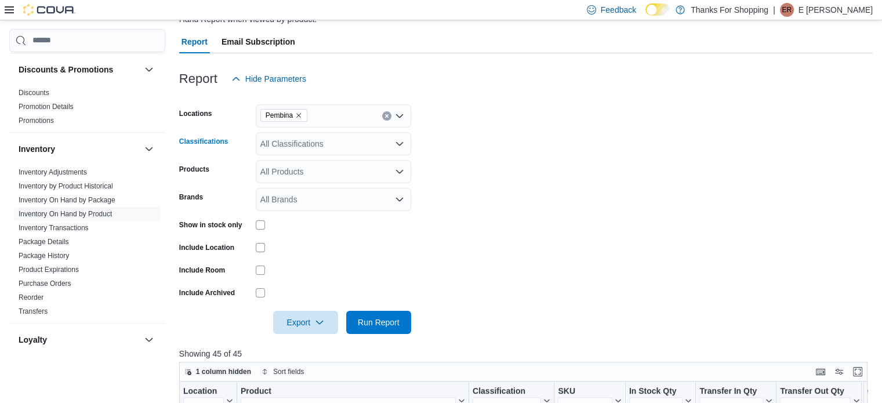
scroll to position [166, 0]
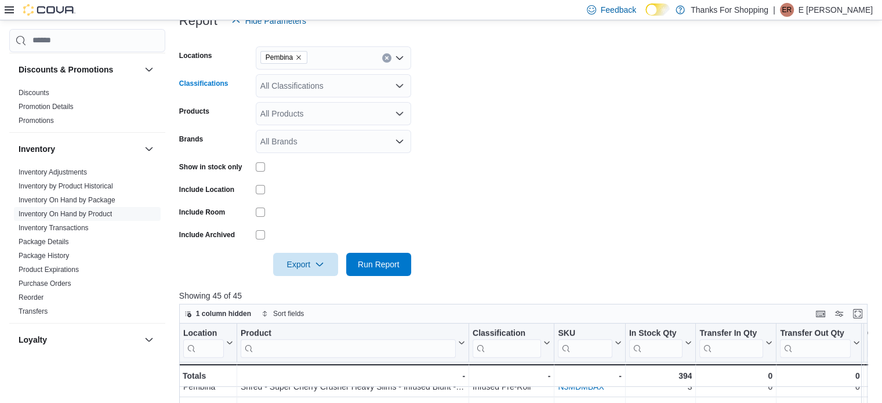
click at [324, 84] on div "All Classifications Combo box. Selected. Combo box input. All Classifications. …" at bounding box center [333, 85] width 155 height 23
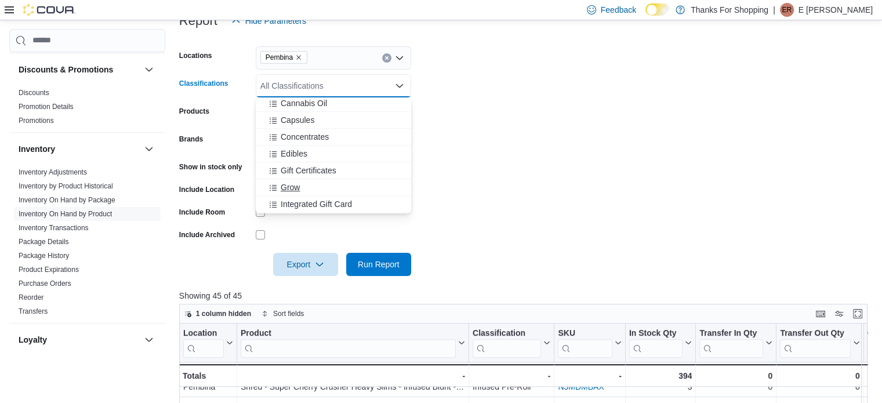
scroll to position [464, 0]
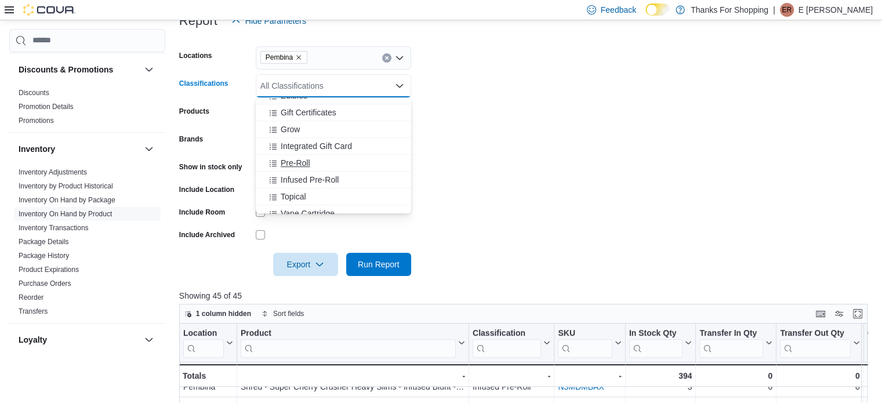
click at [303, 162] on span "Pre-Roll" at bounding box center [296, 163] width 30 height 12
click at [510, 164] on form "Locations Pembina Classifications Pre-Roll Combo box. Selected. Pre-Roll. Press…" at bounding box center [526, 154] width 694 height 244
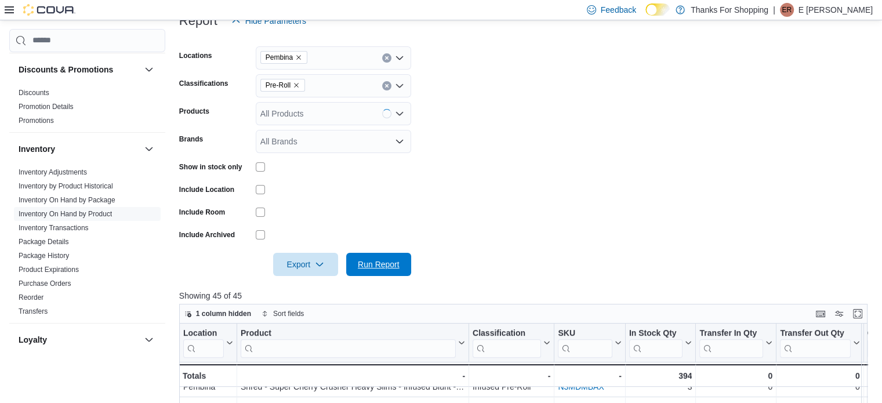
click at [375, 262] on span "Run Report" at bounding box center [379, 265] width 42 height 12
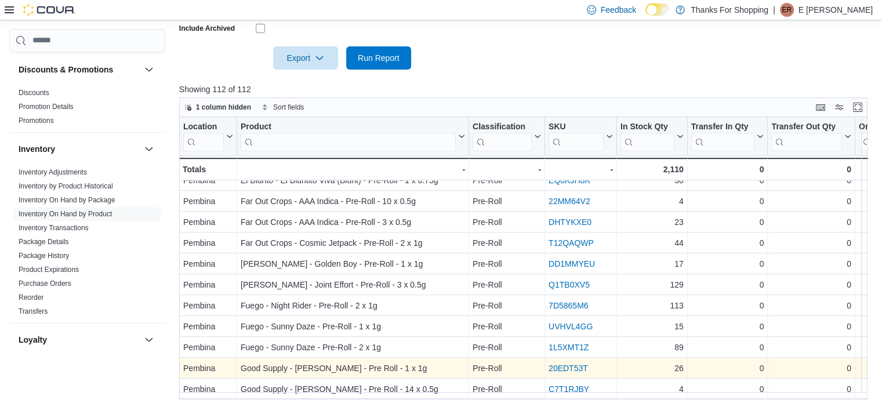
scroll to position [398, 0]
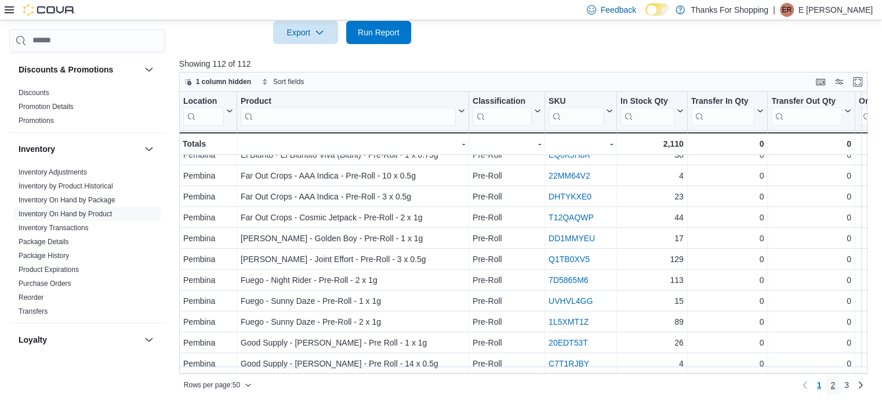
click at [837, 384] on link "2" at bounding box center [833, 385] width 14 height 19
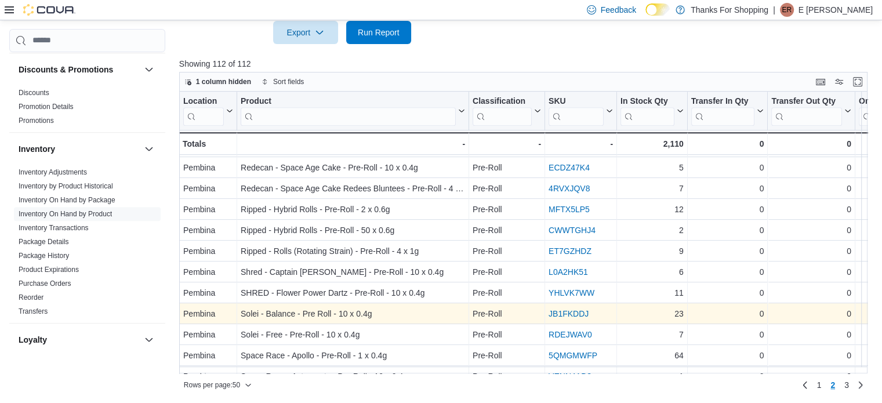
scroll to position [831, 0]
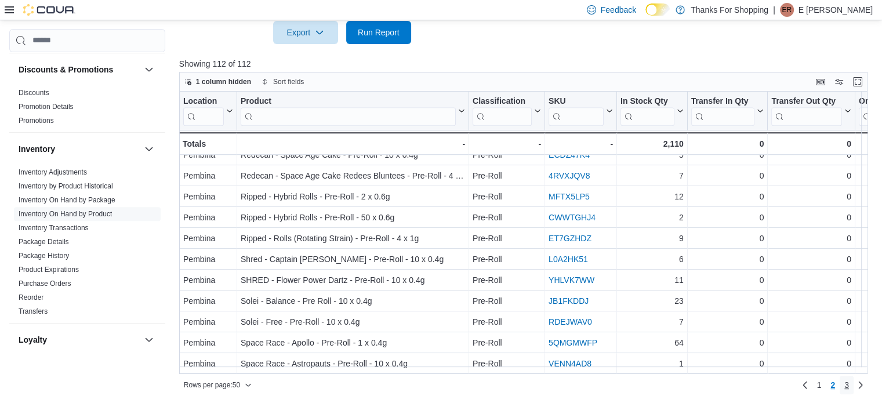
click at [854, 382] on link "3" at bounding box center [847, 385] width 14 height 19
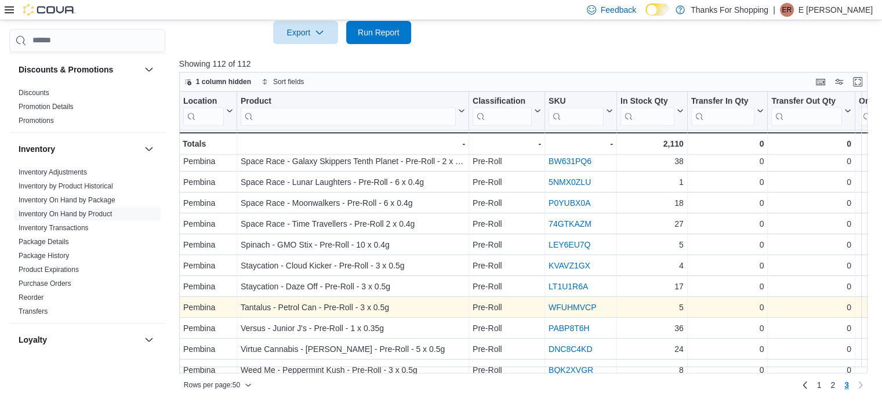
scroll to position [38, 0]
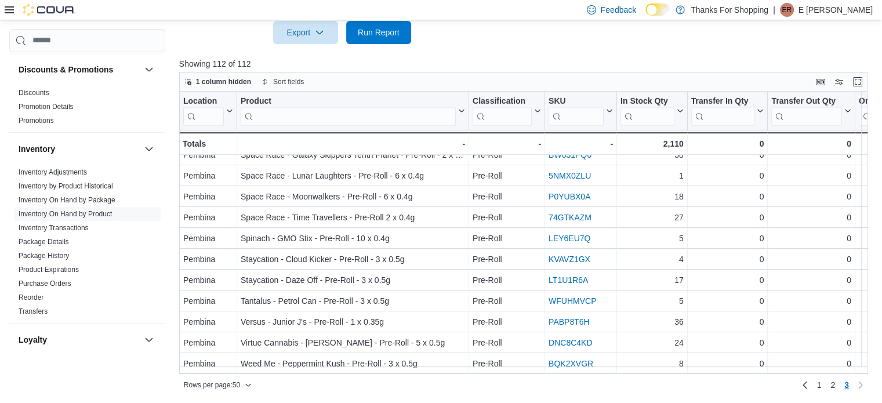
click at [574, 46] on div at bounding box center [526, 51] width 694 height 14
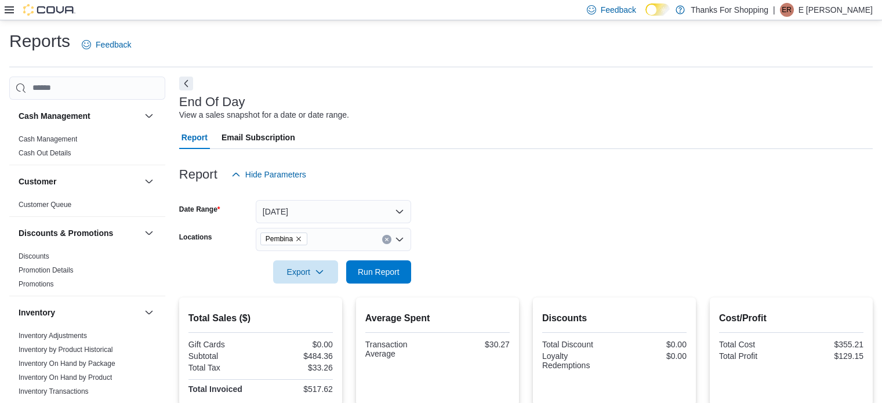
click at [476, 88] on div "End Of Day View a sales snapshot for a date or date range. Report Email Subscri…" at bounding box center [526, 345] width 694 height 536
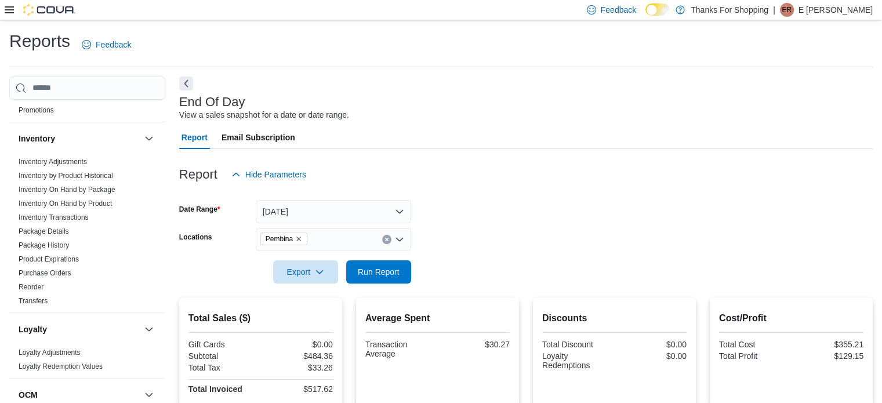
click at [465, 81] on div "End Of Day View a sales snapshot for a date or date range. Report Email Subscri…" at bounding box center [526, 345] width 694 height 536
click at [558, 106] on div "End Of Day View a sales snapshot for a date or date range." at bounding box center [523, 108] width 688 height 26
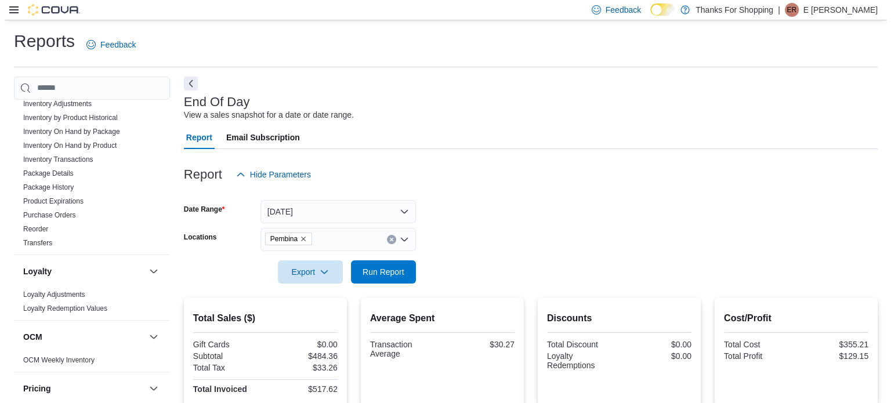
scroll to position [0, 0]
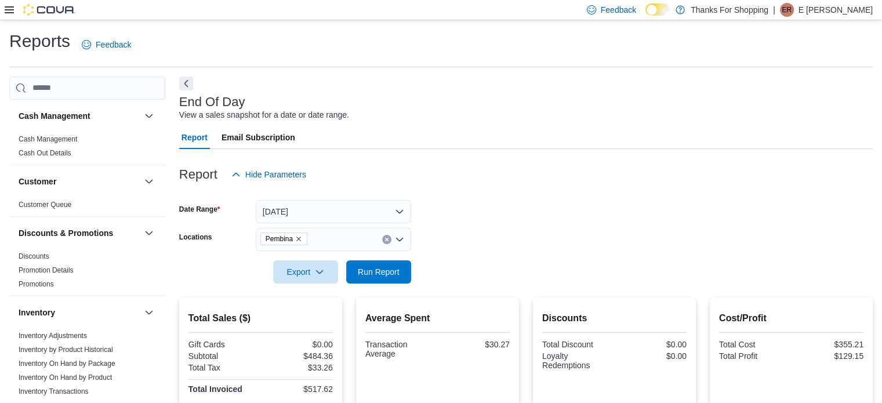
click at [0, 9] on div "Feedback Dark Mode Thanks For Shopping | ER E Robert" at bounding box center [441, 10] width 882 height 20
click at [8, 11] on icon at bounding box center [9, 9] width 9 height 9
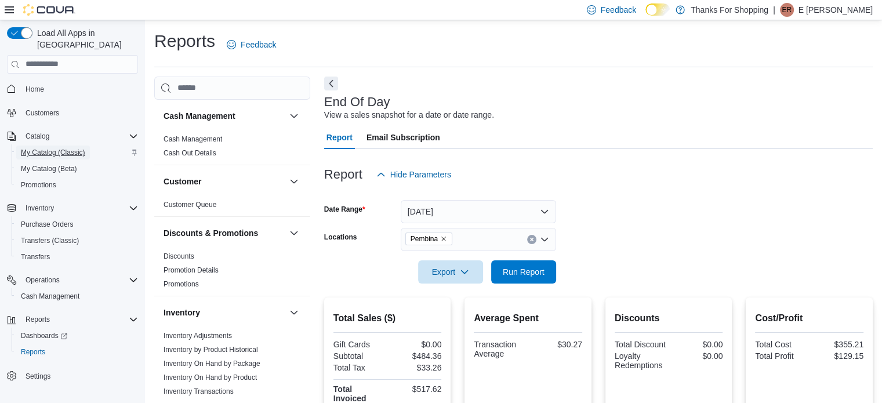
click at [58, 148] on span "My Catalog (Classic)" at bounding box center [53, 152] width 64 height 9
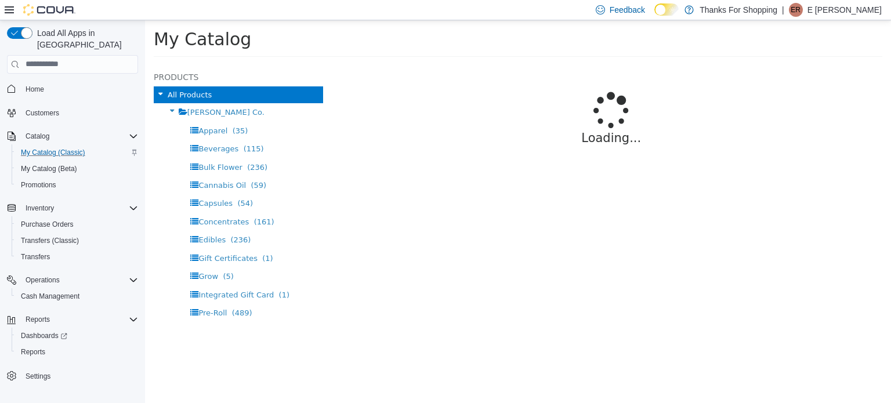
select select "**********"
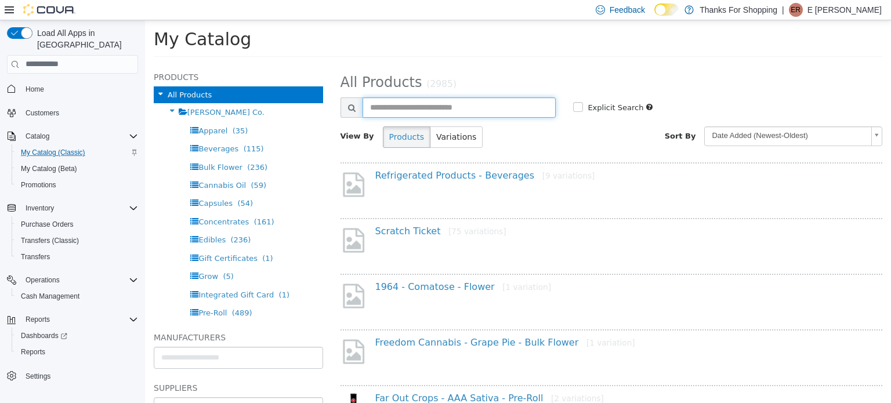
click at [493, 104] on input "text" at bounding box center [459, 107] width 194 height 20
type input "**********"
select select "**********"
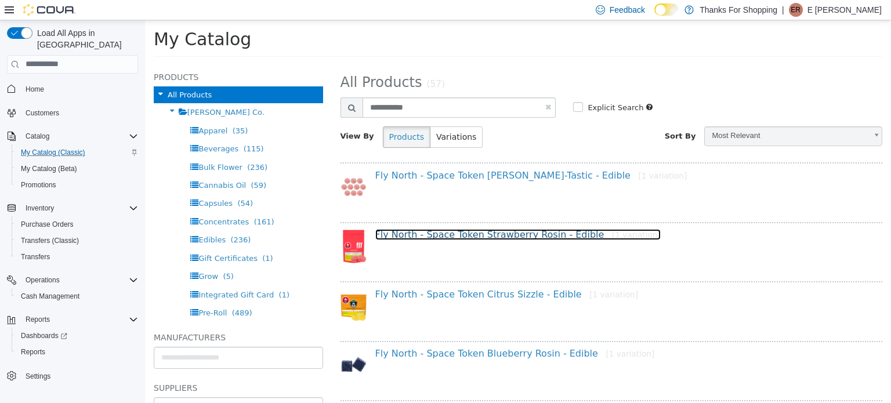
click at [509, 234] on link "Fly North - Space Token Strawberry Rosin - Edible [1 variation]" at bounding box center [517, 234] width 285 height 11
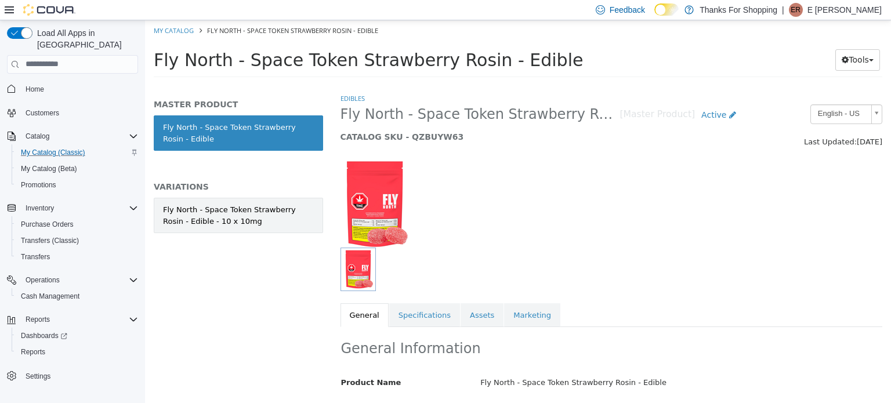
click at [249, 219] on div "Fly North - Space Token Strawberry Rosin - Edible - 10 x 10mg" at bounding box center [238, 215] width 151 height 23
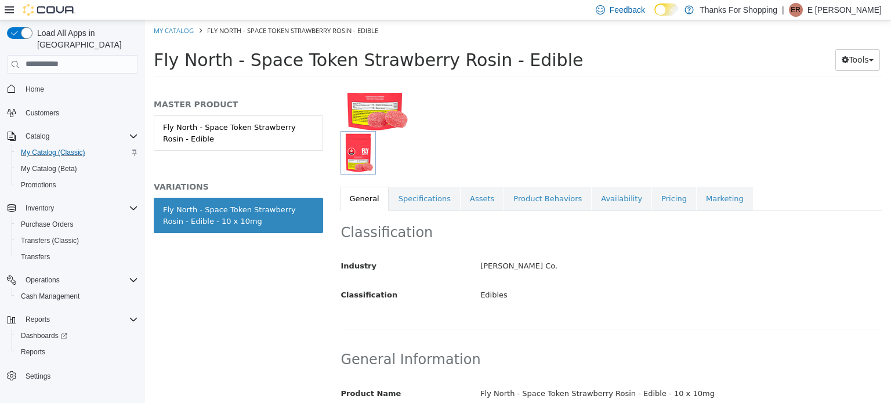
scroll to position [117, 0]
click at [652, 200] on link "Pricing" at bounding box center [674, 198] width 44 height 24
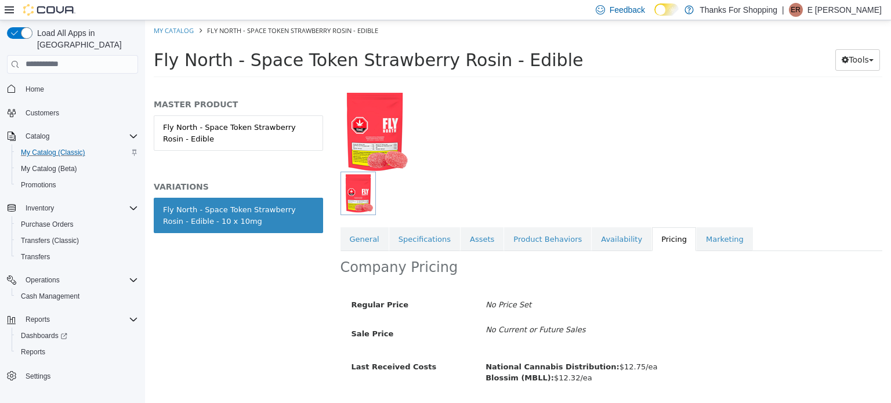
scroll to position [111, 0]
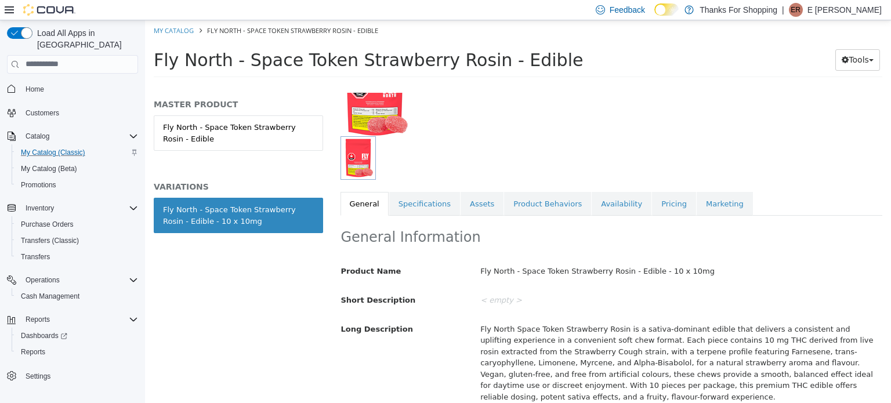
scroll to position [118, 0]
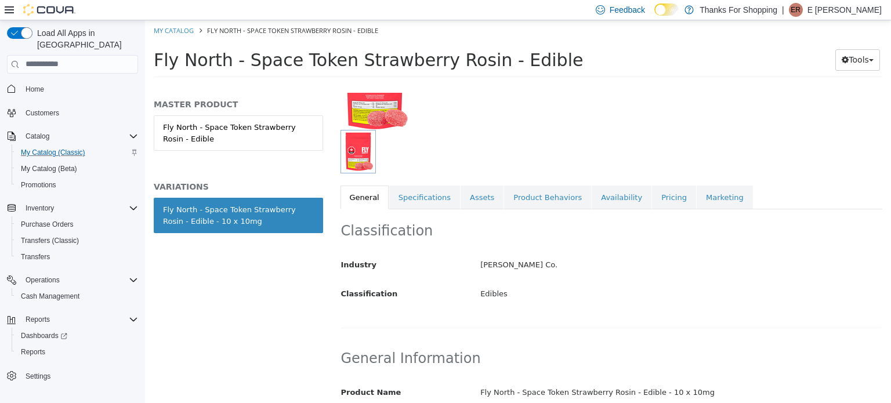
select select "**********"
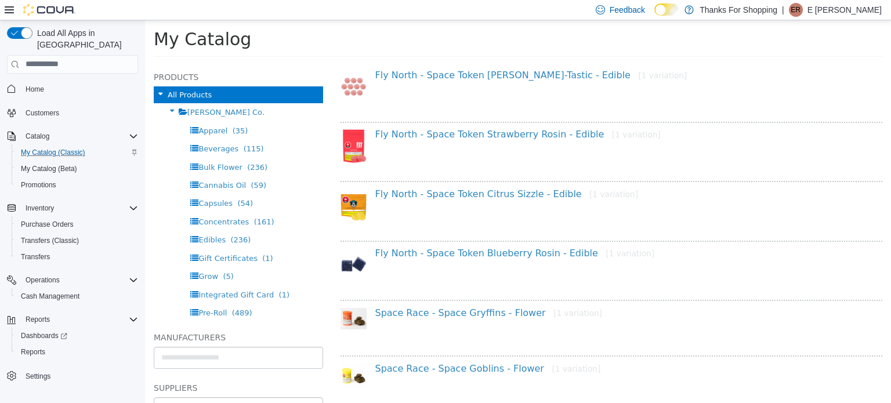
scroll to position [116, 0]
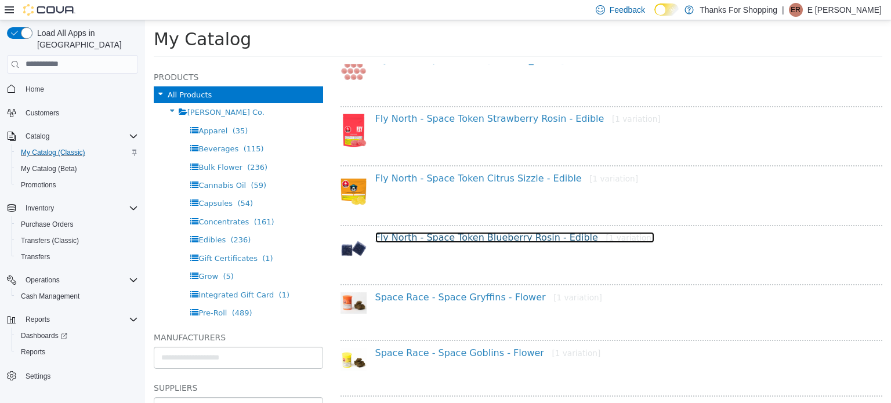
click at [490, 233] on link "Fly North - Space Token Blueberry Rosin - Edible [1 variation]" at bounding box center [515, 236] width 280 height 11
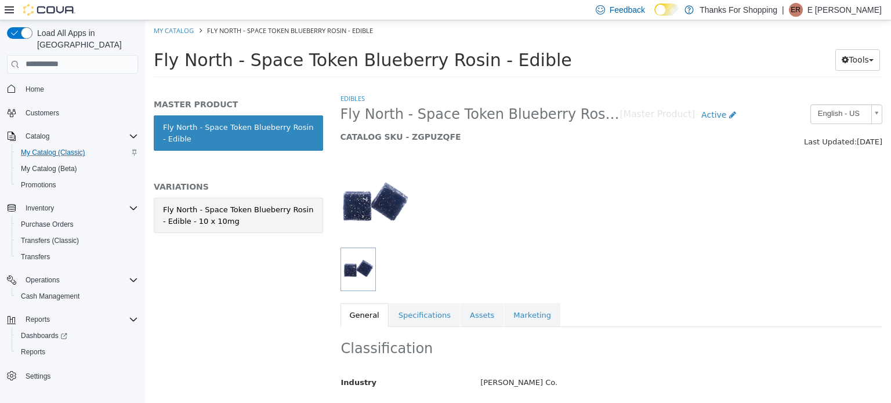
drag, startPoint x: 232, startPoint y: 215, endPoint x: 240, endPoint y: 218, distance: 8.8
click at [235, 216] on div "Fly North - Space Token Blueberry Rosin - Edible - 10 x 10mg" at bounding box center [238, 215] width 151 height 23
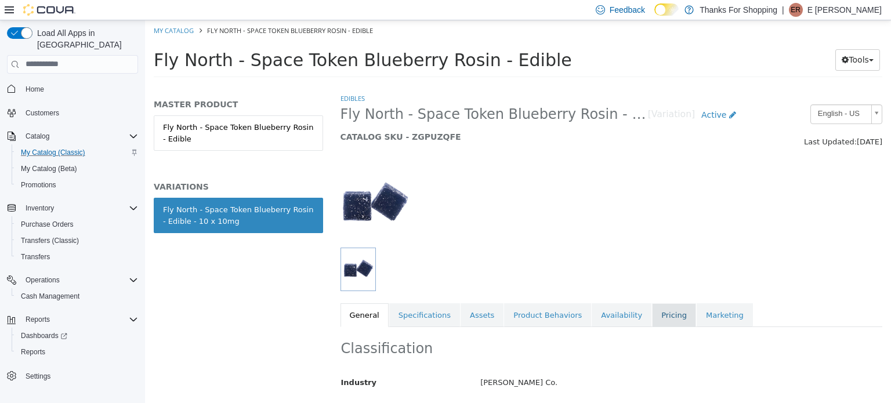
click at [655, 310] on link "Pricing" at bounding box center [674, 315] width 44 height 24
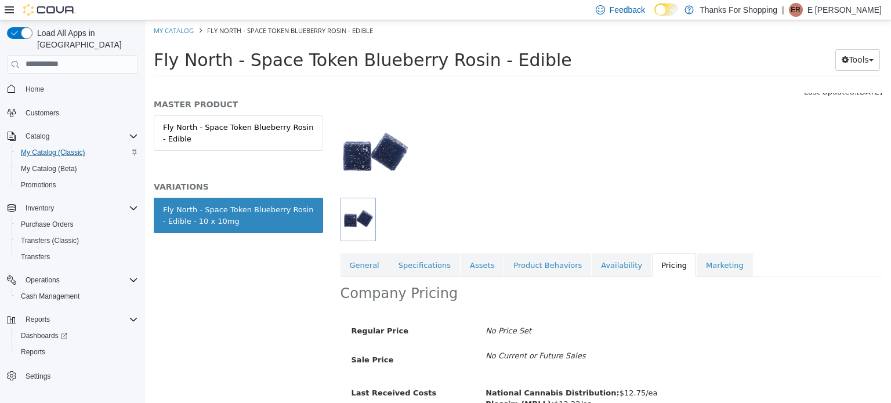
scroll to position [111, 0]
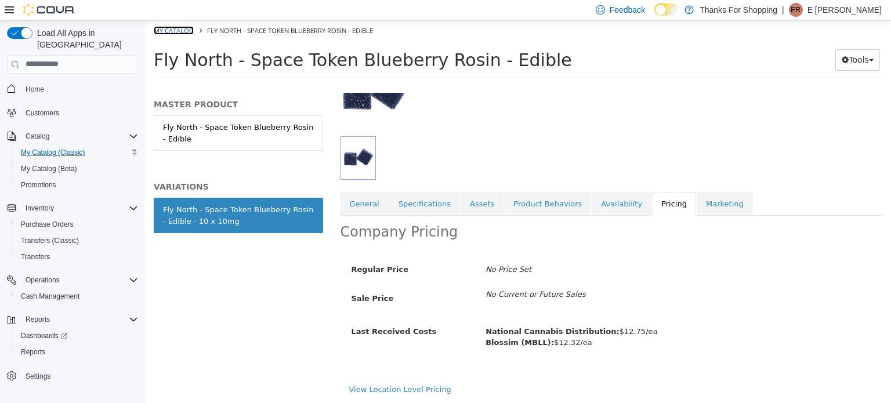
click at [177, 30] on link "My Catalog" at bounding box center [174, 30] width 40 height 9
select select "**********"
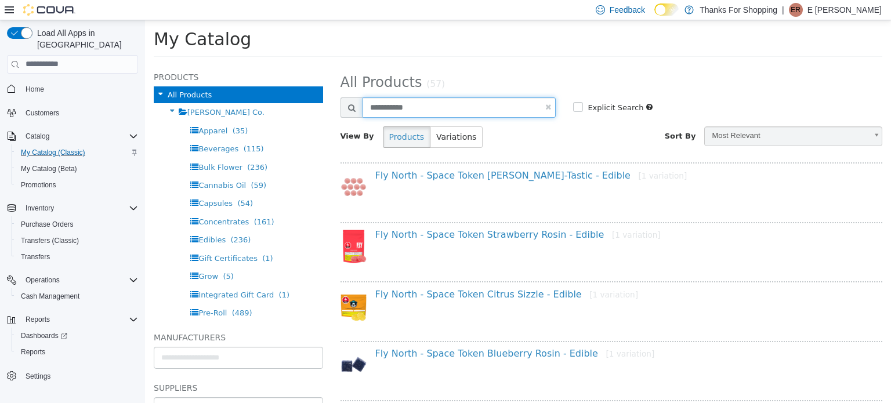
drag, startPoint x: 443, startPoint y: 105, endPoint x: 350, endPoint y: 106, distance: 92.8
click at [350, 106] on div "**********" at bounding box center [448, 107] width 216 height 20
type input "**********"
select select "**********"
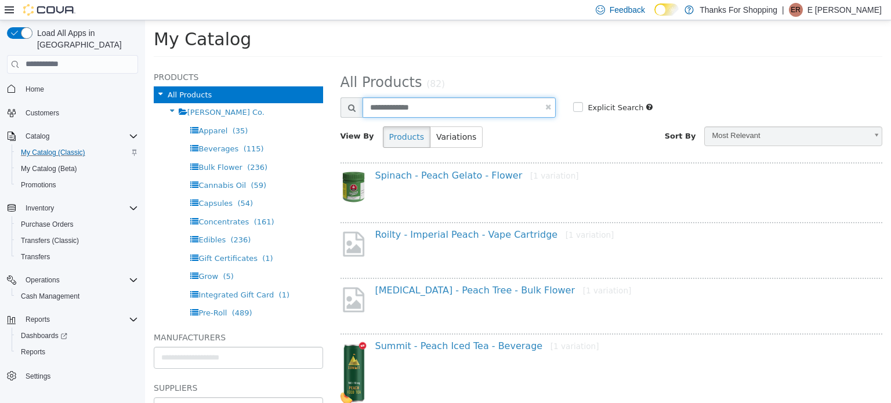
click at [484, 111] on input "**********" at bounding box center [459, 107] width 194 height 20
type input "**********"
select select "**********"
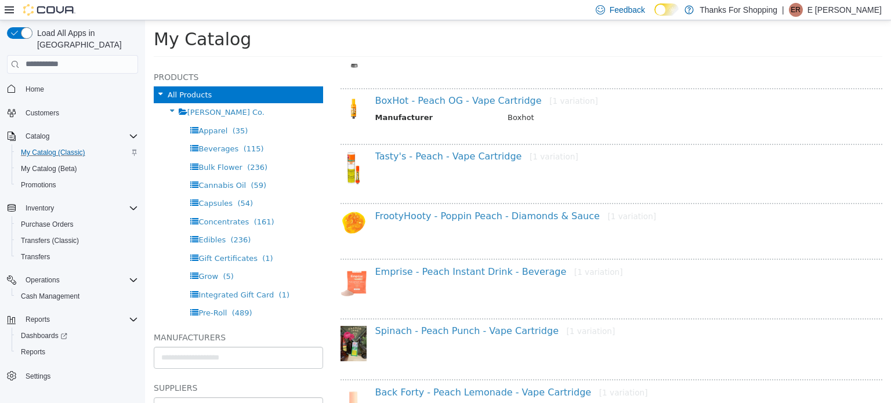
scroll to position [580, 0]
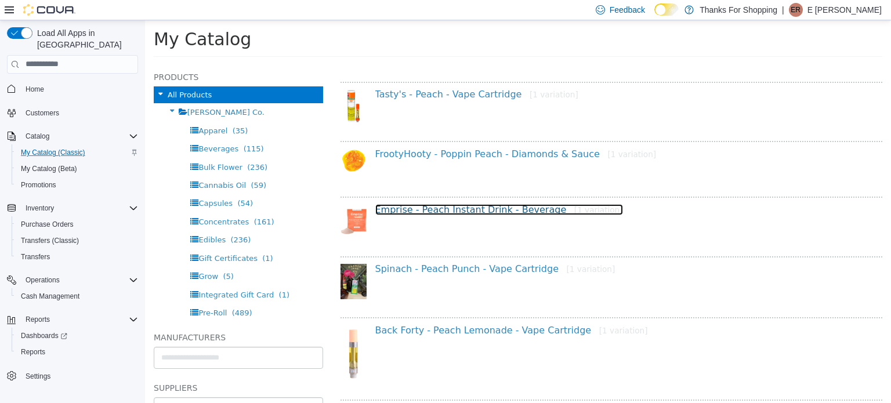
click at [491, 206] on link "Emprise - Peach Instant Drink - Beverage [1 variation]" at bounding box center [499, 209] width 248 height 11
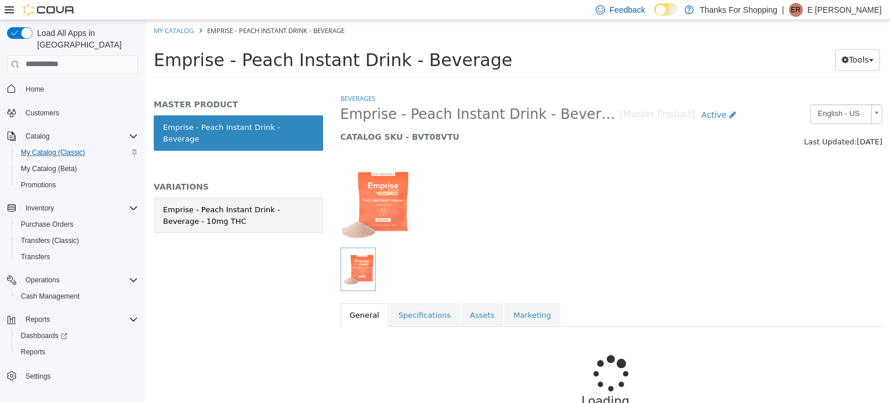
click at [245, 204] on div "Emprise - Peach Instant Drink - Beverage - 10mg THC" at bounding box center [238, 215] width 151 height 23
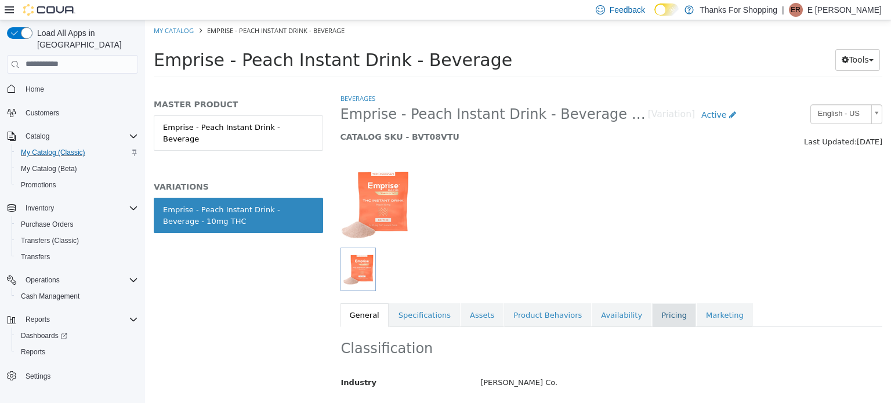
click at [652, 309] on link "Pricing" at bounding box center [674, 315] width 44 height 24
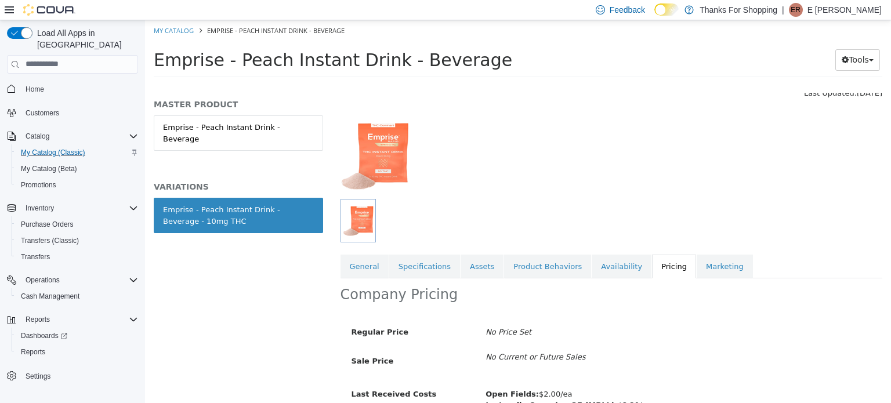
scroll to position [111, 0]
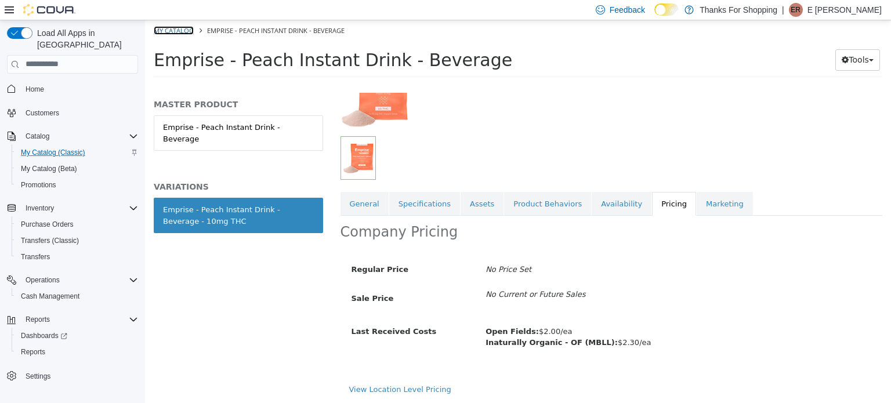
click at [191, 27] on link "My Catalog" at bounding box center [174, 30] width 40 height 9
select select "**********"
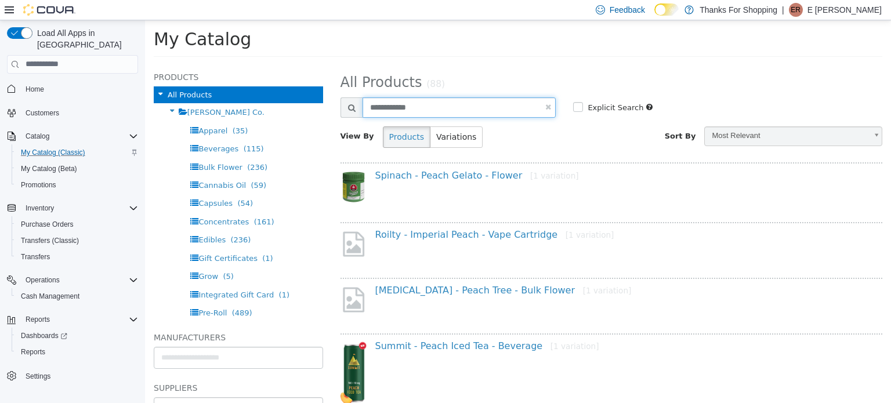
drag, startPoint x: 422, startPoint y: 108, endPoint x: 375, endPoint y: 108, distance: 47.6
click at [353, 108] on div "**********" at bounding box center [448, 107] width 216 height 20
type input "**********"
select select "**********"
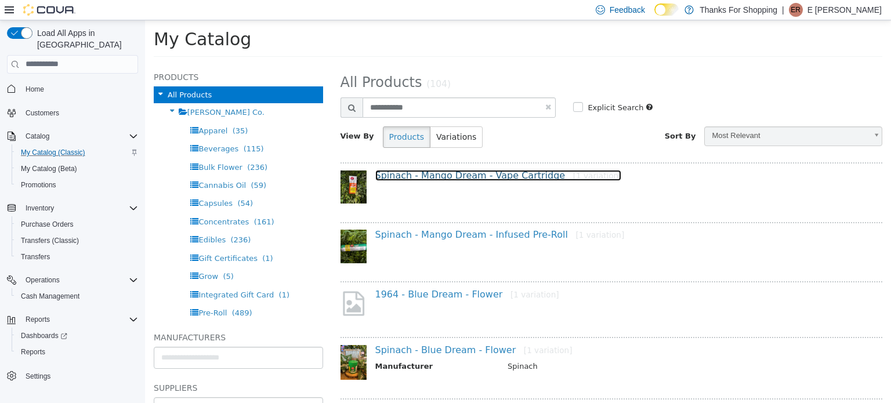
click at [418, 169] on link "Spinach - Mango Dream - Vape Cartridge [1 variation]" at bounding box center [498, 174] width 246 height 11
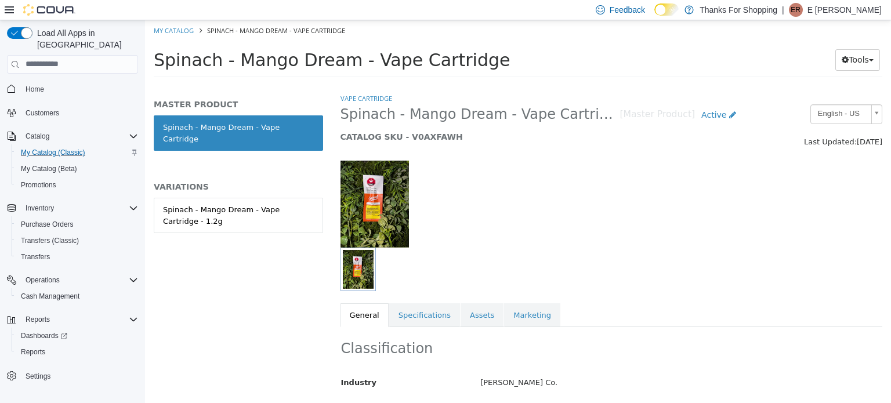
click at [242, 221] on div "Spinach - Mango Dream - Vape Cartridge - 1.2g" at bounding box center [238, 227] width 169 height 60
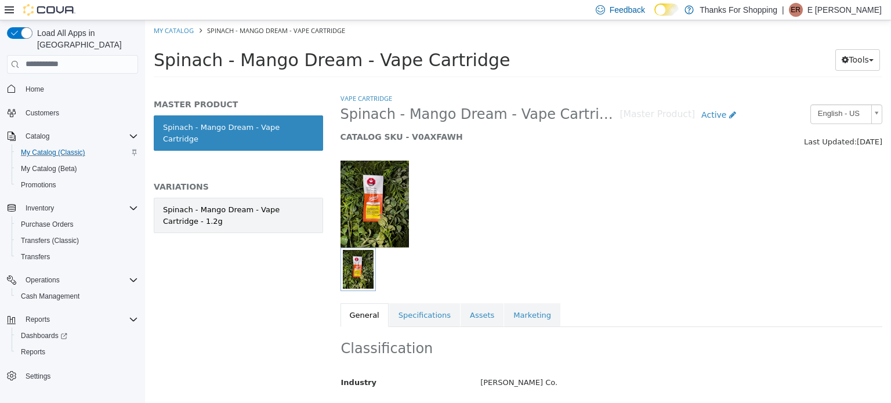
click at [236, 206] on div "Spinach - Mango Dream - Vape Cartridge - 1.2g" at bounding box center [238, 215] width 151 height 23
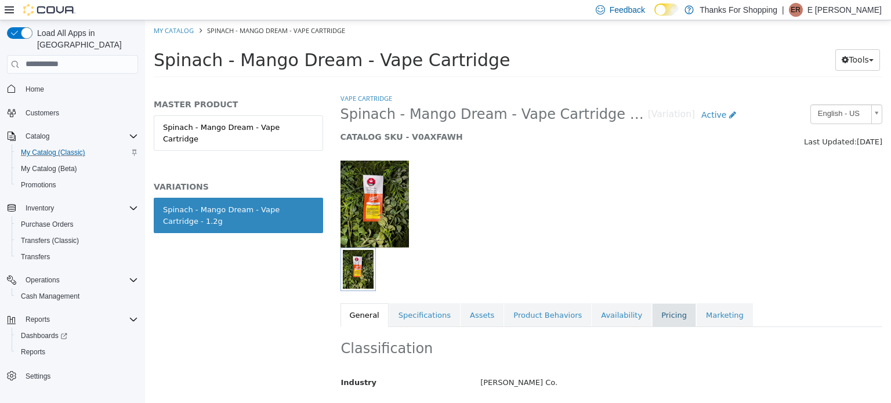
click at [652, 311] on link "Pricing" at bounding box center [674, 315] width 44 height 24
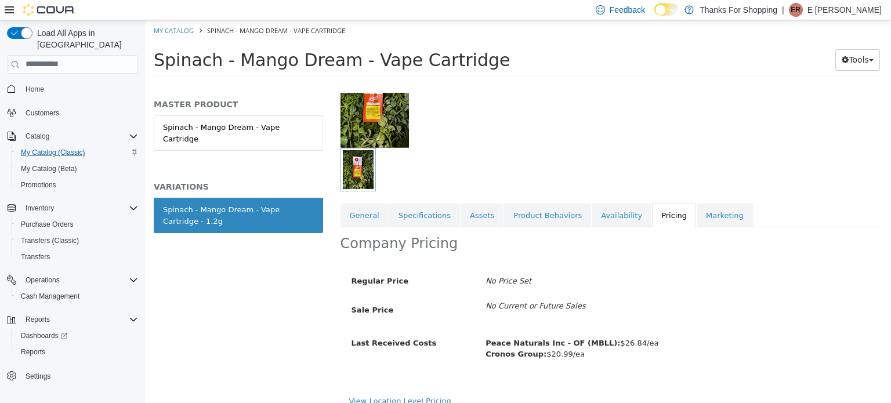
scroll to position [111, 0]
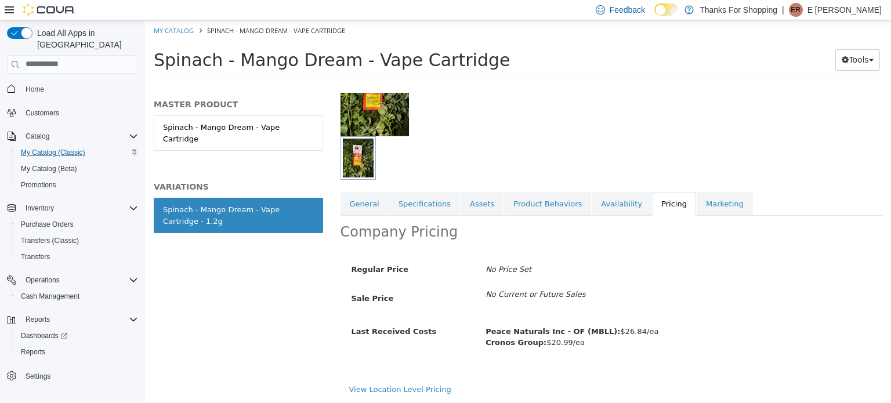
click at [184, 35] on ol "My Catalog Spinach - Mango Dream - Vape Cartridge" at bounding box center [518, 30] width 746 height 21
click at [182, 28] on link "My Catalog" at bounding box center [174, 30] width 40 height 9
select select "**********"
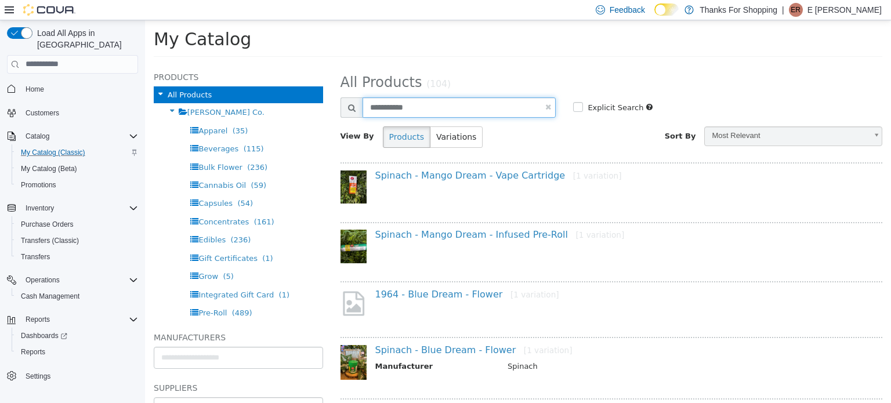
drag, startPoint x: 426, startPoint y: 106, endPoint x: 334, endPoint y: 106, distance: 91.6
click at [332, 106] on div "**********" at bounding box center [448, 107] width 233 height 20
type input "**********"
select select "**********"
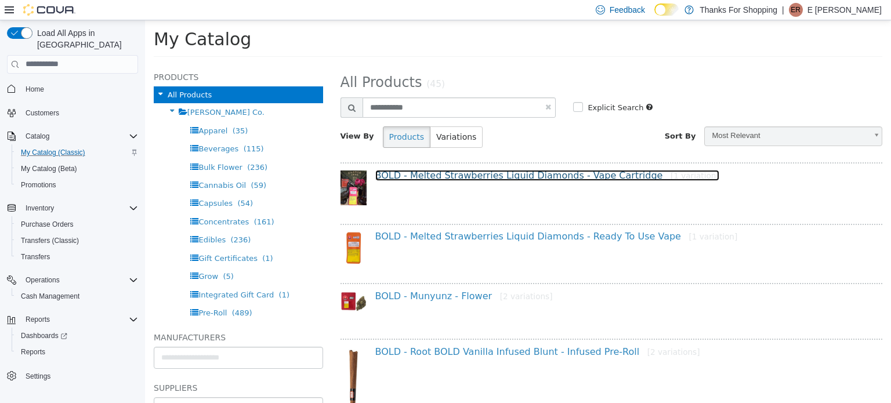
click at [496, 177] on link "BOLD - Melted Strawberries Liquid Diamonds - Vape Cartridge [1 variation]" at bounding box center [547, 174] width 344 height 11
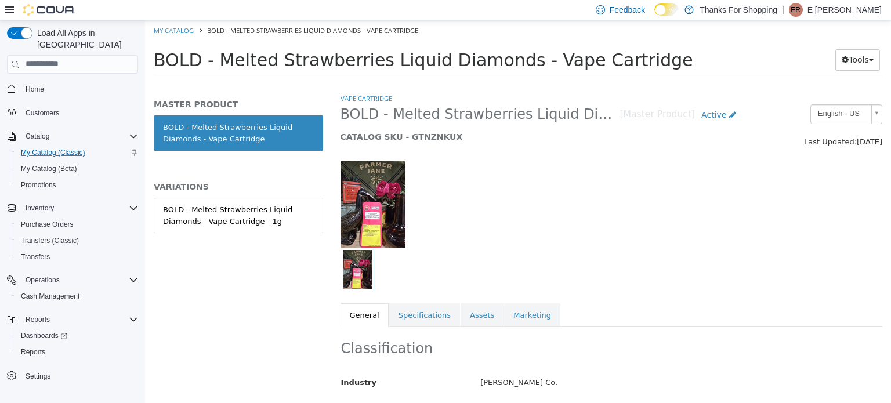
click at [234, 191] on h5 "VARIATIONS" at bounding box center [238, 186] width 169 height 10
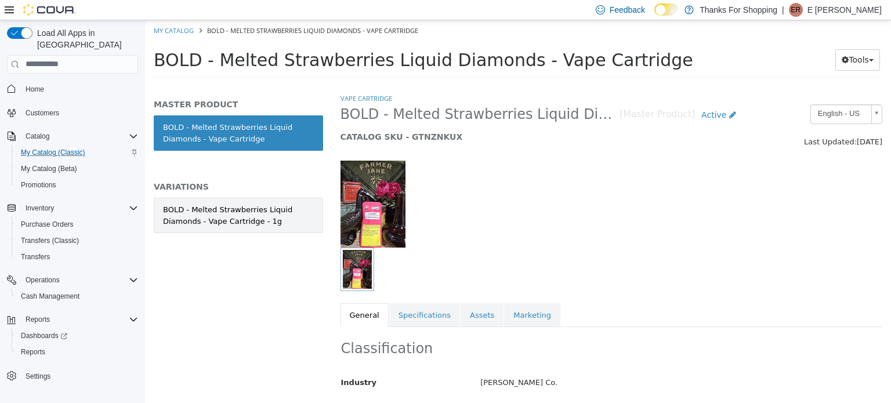
click at [249, 216] on div "BOLD - Melted Strawberries Liquid Diamonds - Vape Cartridge - 1g" at bounding box center [238, 215] width 151 height 23
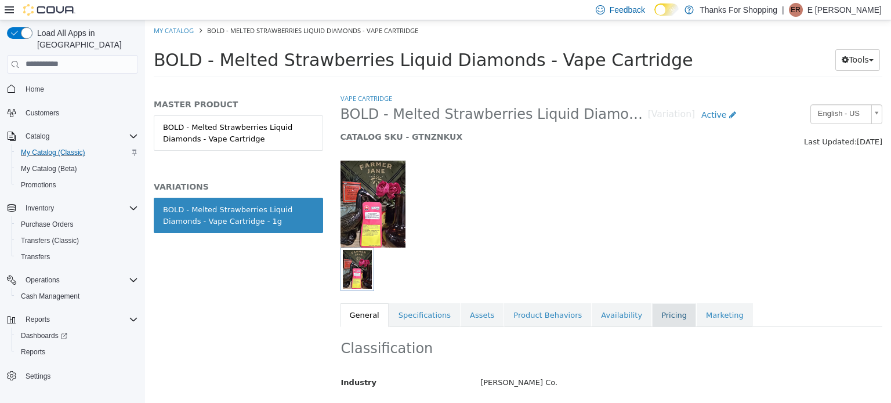
click at [652, 318] on link "Pricing" at bounding box center [674, 315] width 44 height 24
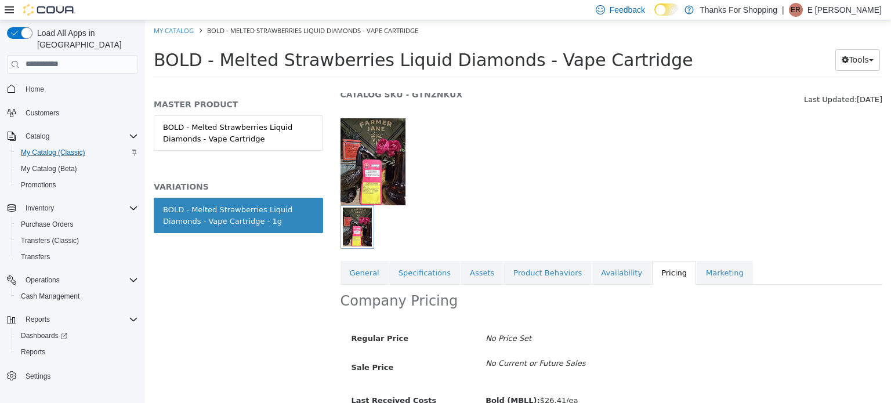
scroll to position [111, 0]
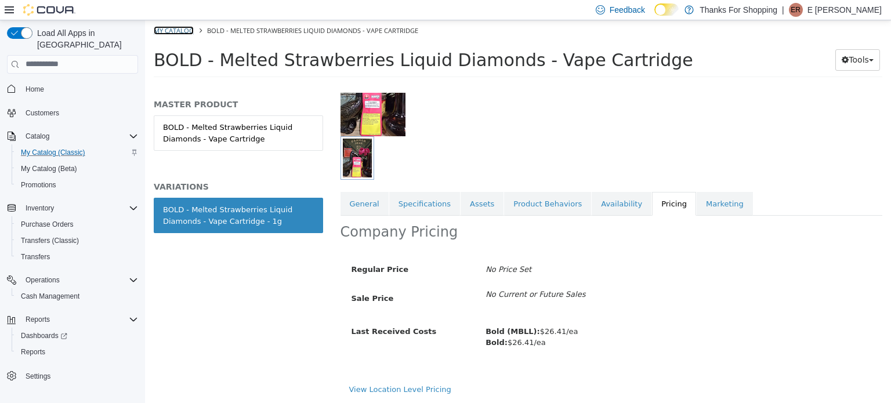
click at [191, 30] on link "My Catalog" at bounding box center [174, 30] width 40 height 9
select select "**********"
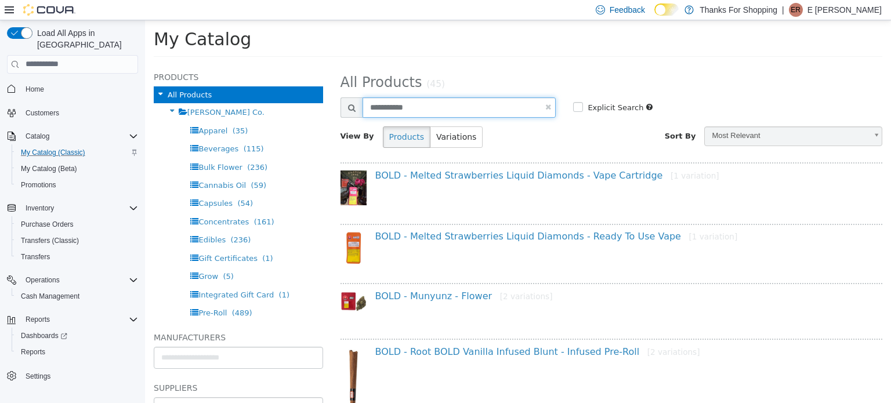
drag, startPoint x: 425, startPoint y: 111, endPoint x: 353, endPoint y: 108, distance: 72.0
click at [359, 111] on div "**********" at bounding box center [448, 107] width 216 height 20
type input "**********"
select select "**********"
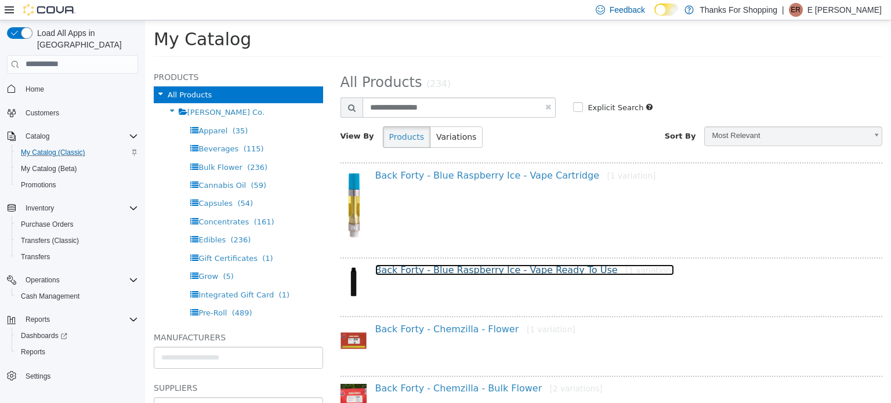
click at [517, 270] on link "Back Forty - Blue Raspberry Ice - Vape Ready To Use [1 variation]" at bounding box center [524, 269] width 299 height 11
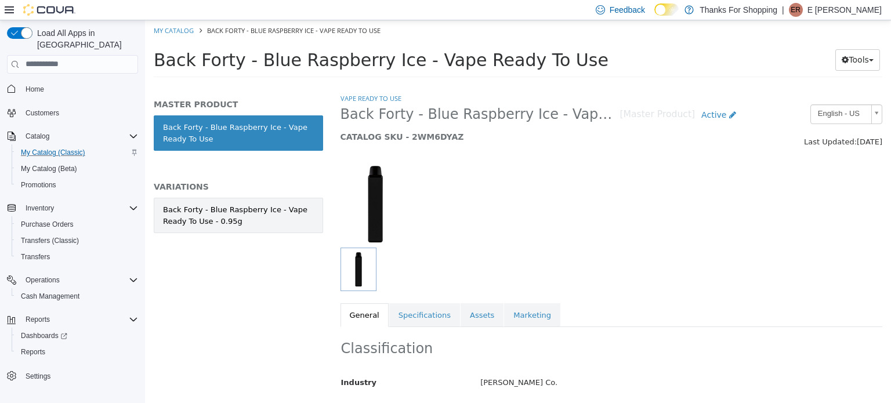
click at [239, 223] on div "Back Forty - Blue Raspberry Ice - Vape Ready To Use - 0.95g" at bounding box center [238, 215] width 151 height 23
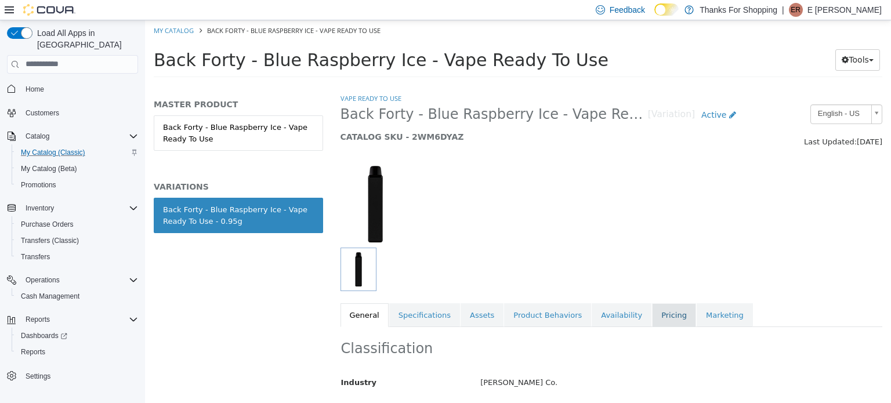
click at [652, 306] on link "Pricing" at bounding box center [674, 315] width 44 height 24
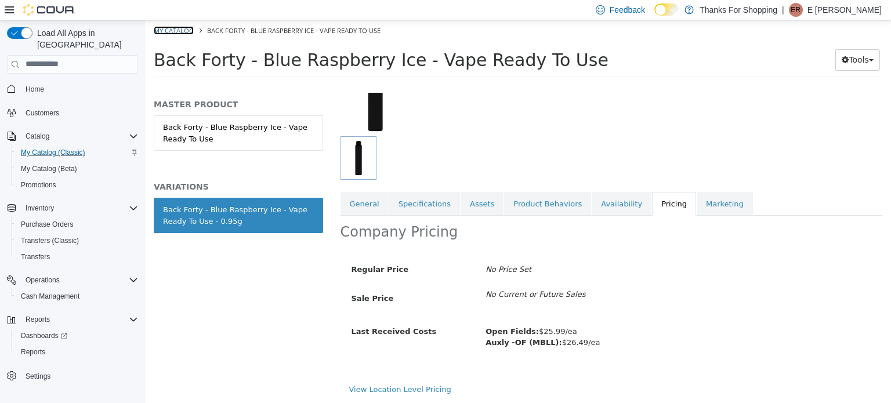
click at [176, 30] on link "My Catalog" at bounding box center [174, 30] width 40 height 9
select select "**********"
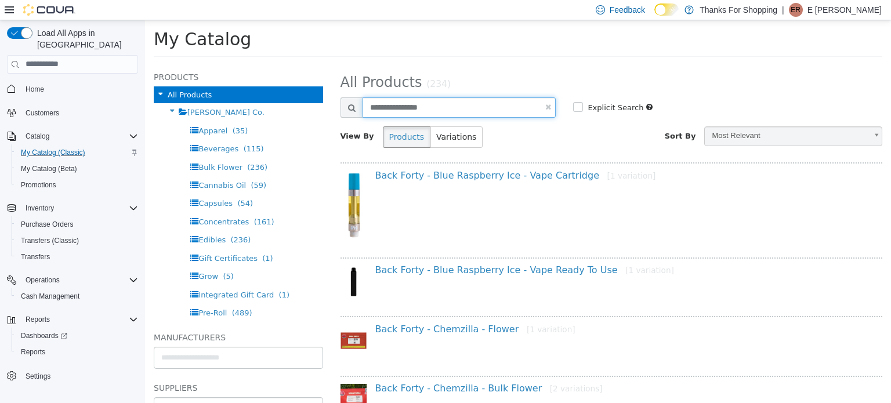
drag, startPoint x: 443, startPoint y: 108, endPoint x: 419, endPoint y: 141, distance: 41.1
click at [339, 108] on div "**********" at bounding box center [448, 107] width 233 height 20
type input "**********"
select select "**********"
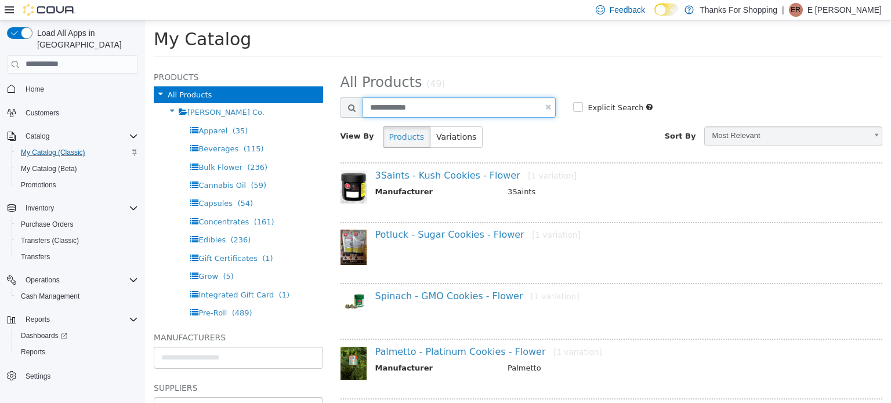
click at [362, 108] on input "**********" at bounding box center [459, 107] width 194 height 20
type input "**********"
select select "**********"
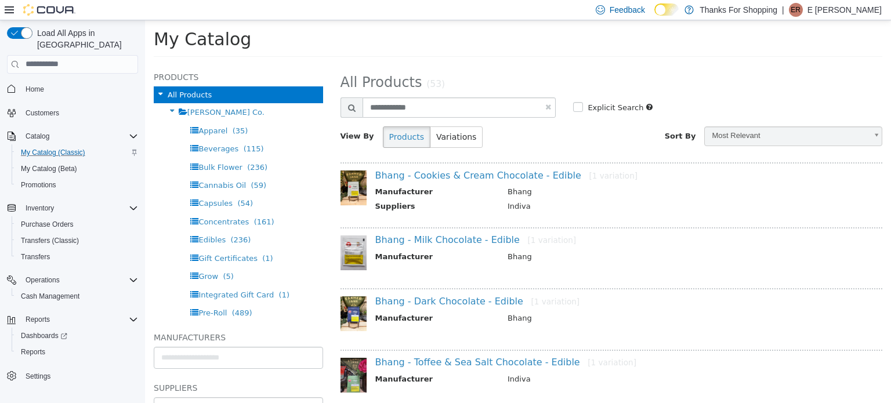
click at [539, 187] on td "Bhang" at bounding box center [685, 193] width 372 height 14
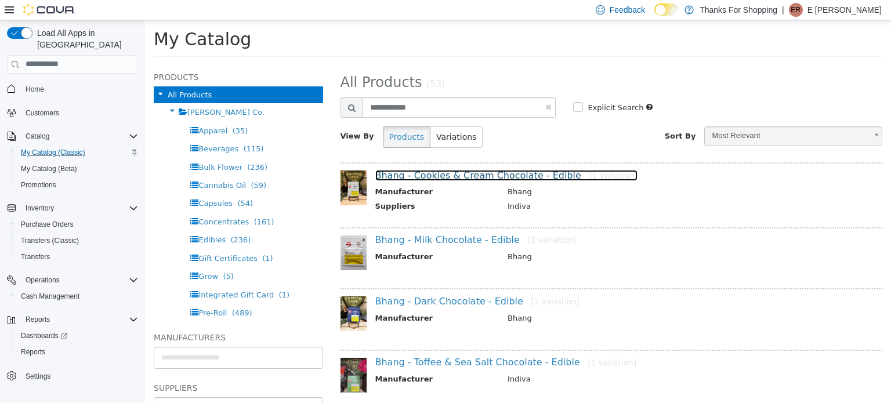
click at [543, 177] on link "Bhang - Cookies & Cream Chocolate - Edible [1 variation]" at bounding box center [506, 174] width 263 height 11
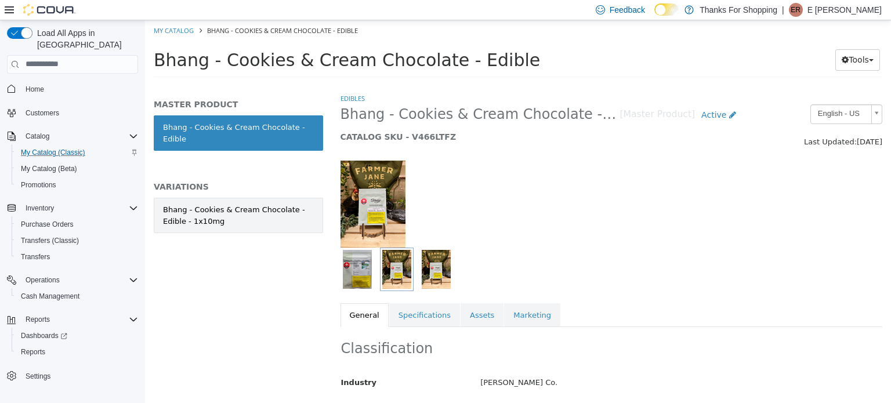
click at [224, 204] on div "Bhang - Cookies & Cream Chocolate - Edible - 1x10mg" at bounding box center [238, 215] width 151 height 23
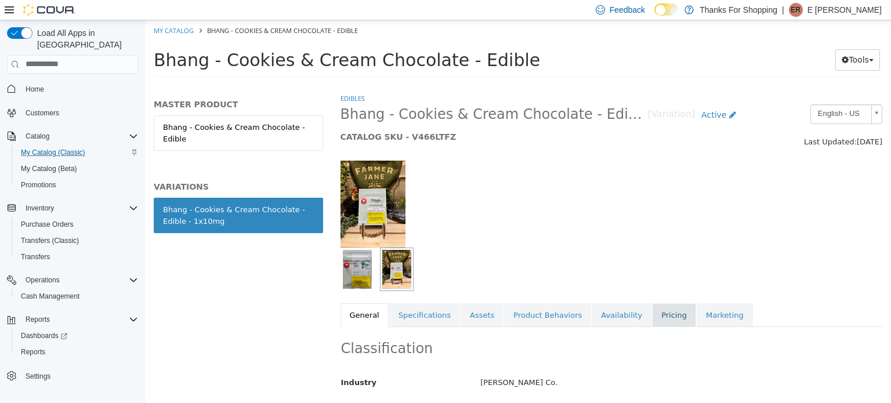
click at [652, 317] on link "Pricing" at bounding box center [674, 315] width 44 height 24
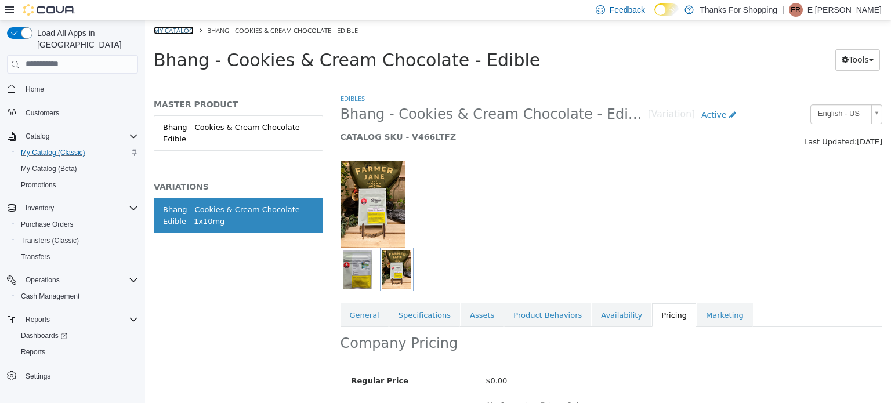
click at [167, 32] on link "My Catalog" at bounding box center [174, 30] width 40 height 9
select select "**********"
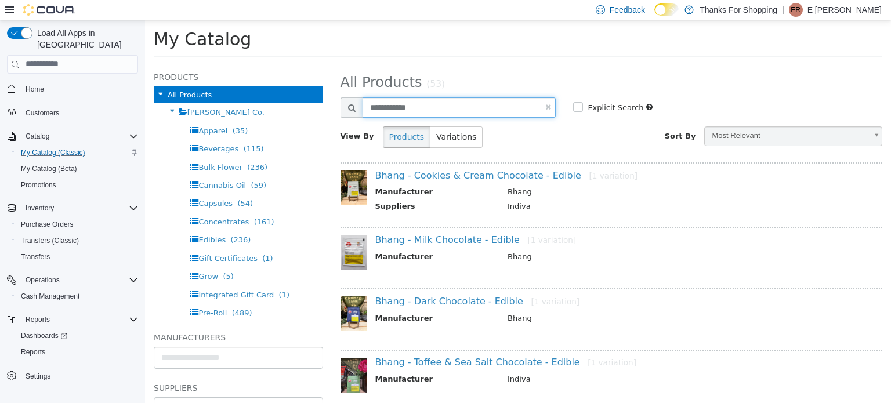
drag, startPoint x: 423, startPoint y: 111, endPoint x: 363, endPoint y: 108, distance: 59.8
click at [363, 108] on input "**********" at bounding box center [459, 107] width 194 height 20
type input "**********"
select select "**********"
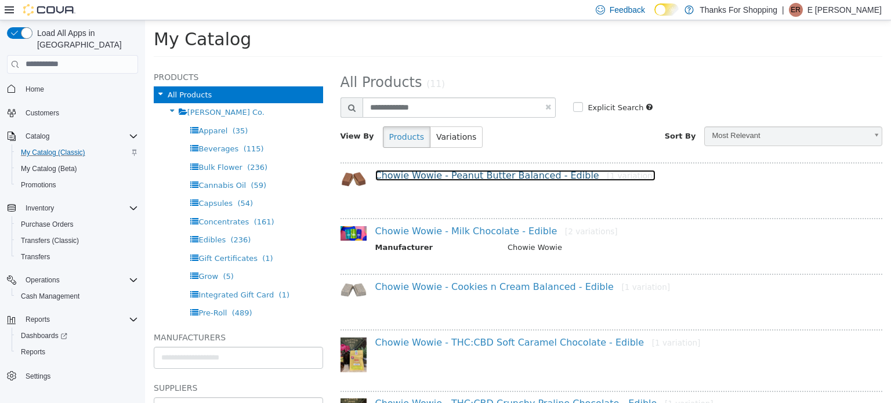
click at [501, 175] on link "Chowie Wowie - Peanut Butter Balanced - Edible [1 variation]" at bounding box center [515, 174] width 280 height 11
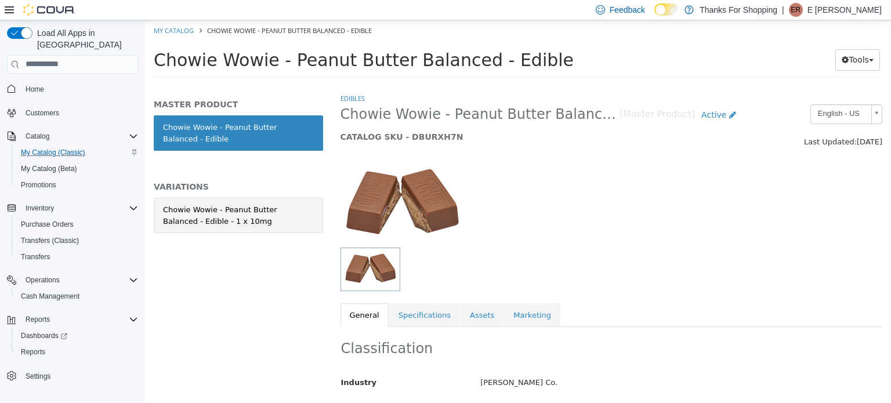
click at [237, 221] on div "Chowie Wowie - Peanut Butter Balanced - Edible - 1 x 10mg" at bounding box center [238, 215] width 151 height 23
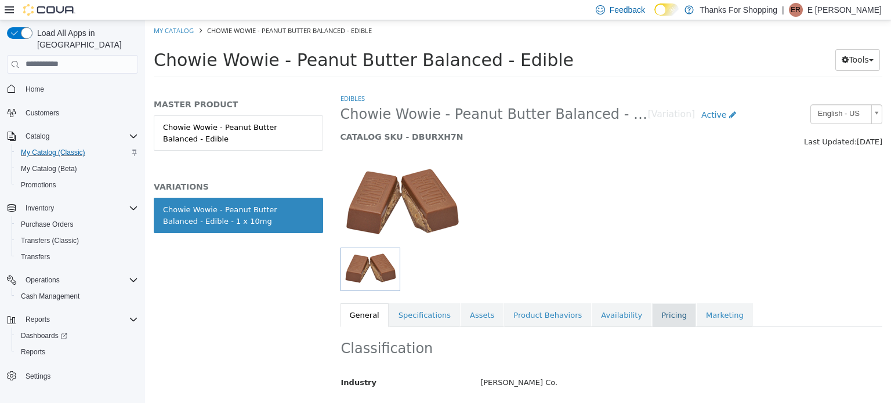
click at [652, 313] on link "Pricing" at bounding box center [674, 315] width 44 height 24
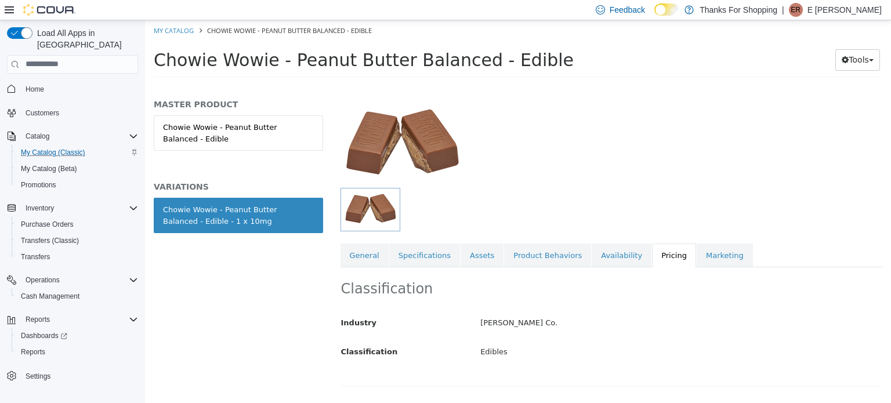
scroll to position [111, 0]
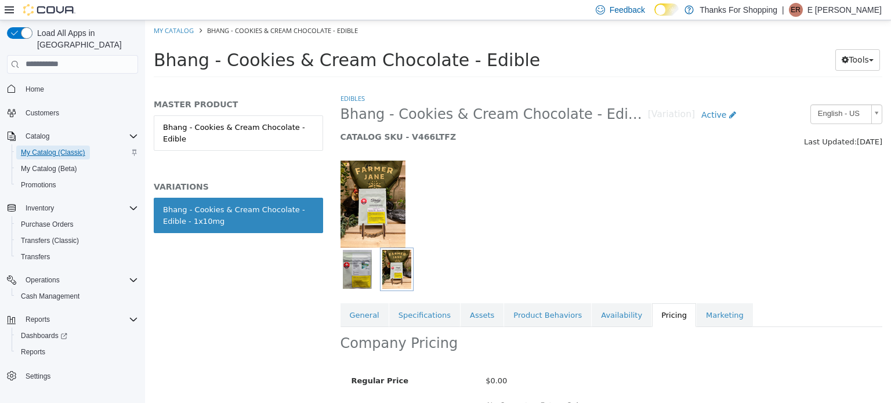
click at [79, 146] on span "My Catalog (Classic)" at bounding box center [53, 153] width 64 height 14
click at [174, 31] on link "My Catalog" at bounding box center [174, 30] width 40 height 9
select select "**********"
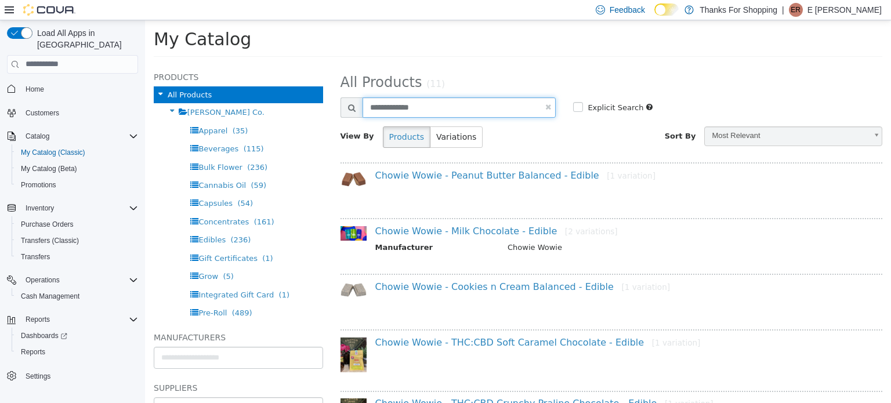
drag, startPoint x: 420, startPoint y: 101, endPoint x: 351, endPoint y: 118, distance: 70.9
click at [346, 118] on div "**********" at bounding box center [612, 108] width 560 height 23
type input "*******"
select select "**********"
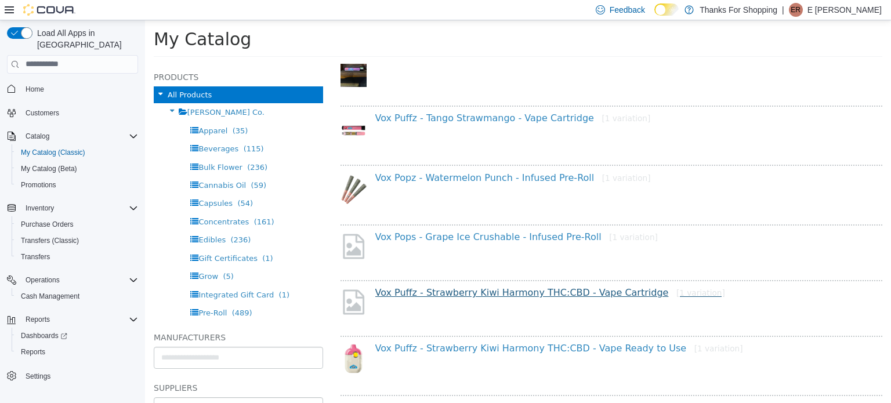
scroll to position [232, 0]
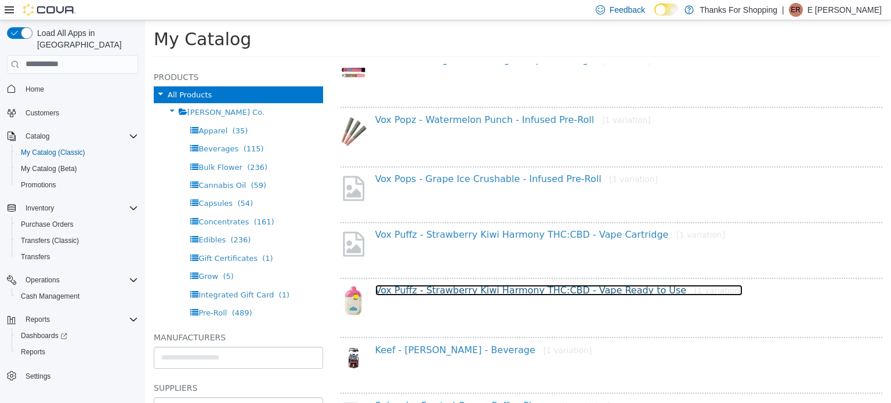
click at [461, 291] on link "Vox Puffz - Strawberry Kiwi Harmony THC:CBD - Vape Ready to Use [1 variation]" at bounding box center [559, 289] width 368 height 11
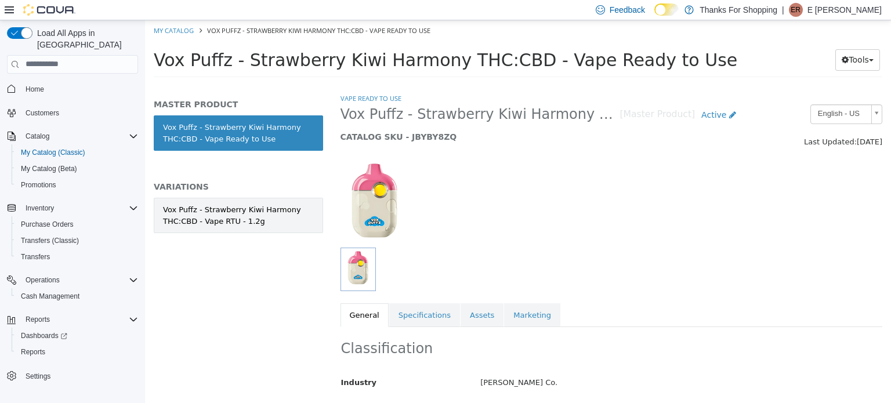
click at [246, 220] on div "Vox Puffz - Strawberry Kiwi Harmony THC:CBD - Vape RTU - 1.2g" at bounding box center [238, 215] width 151 height 23
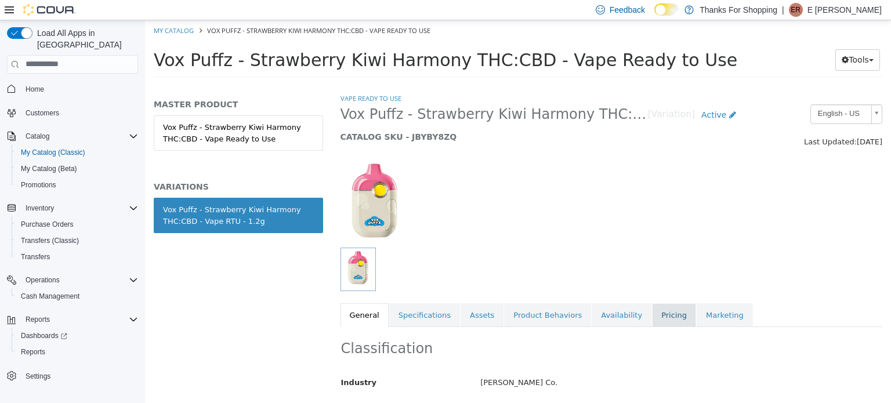
click at [652, 305] on link "Pricing" at bounding box center [674, 315] width 44 height 24
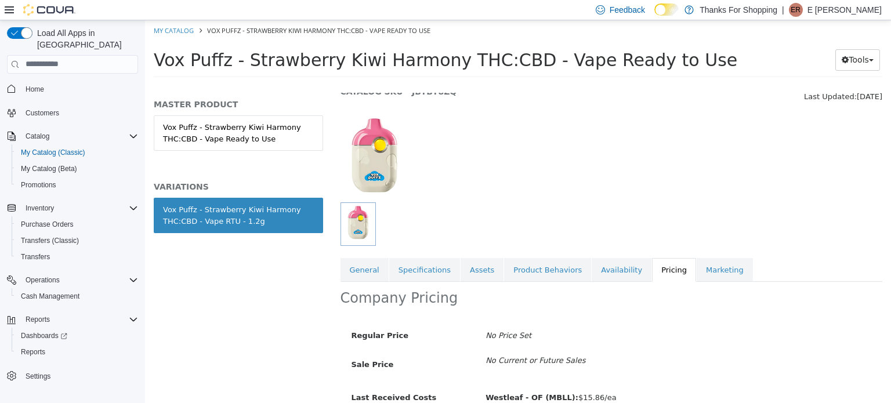
scroll to position [111, 0]
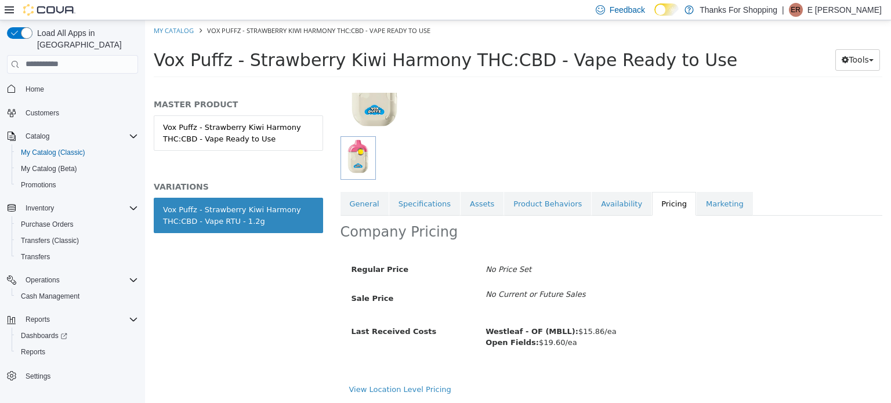
click at [586, 153] on div at bounding box center [564, 157] width 449 height 43
